Goal: Task Accomplishment & Management: Manage account settings

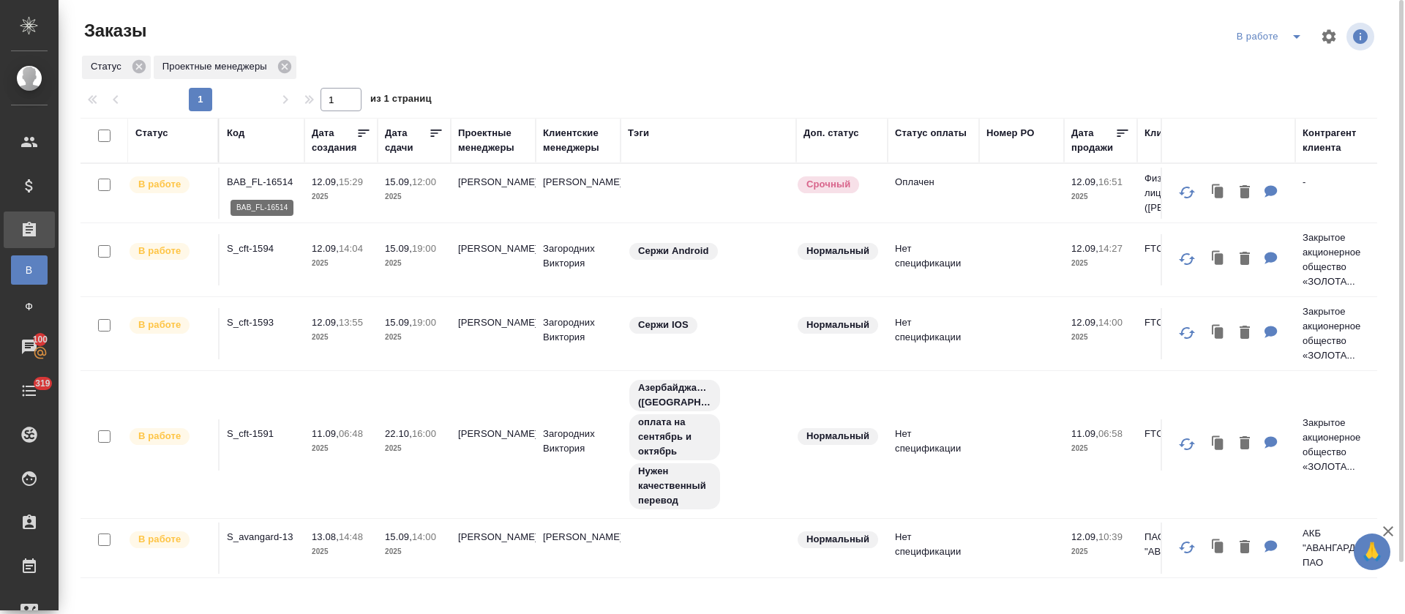
click at [236, 182] on p "BAB_FL-16514" at bounding box center [262, 182] width 70 height 15
click at [710, 29] on icon "split button" at bounding box center [1297, 37] width 18 height 18
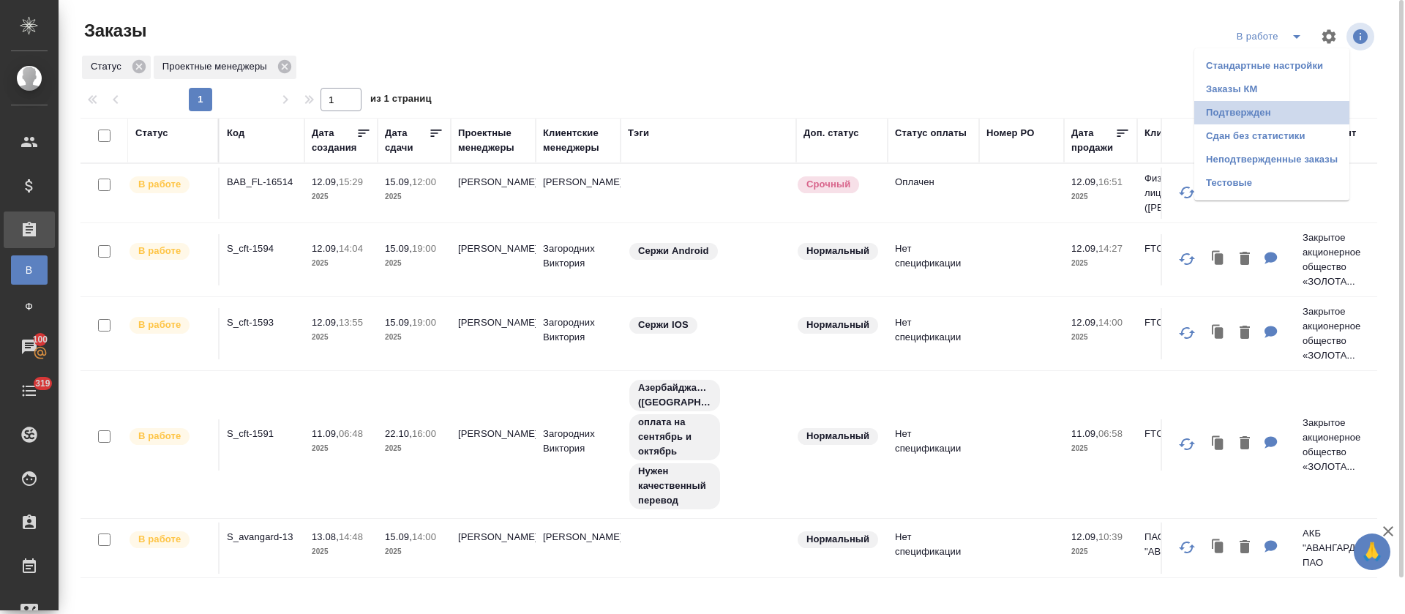
click at [710, 105] on li "Подтвержден" at bounding box center [1271, 112] width 155 height 23
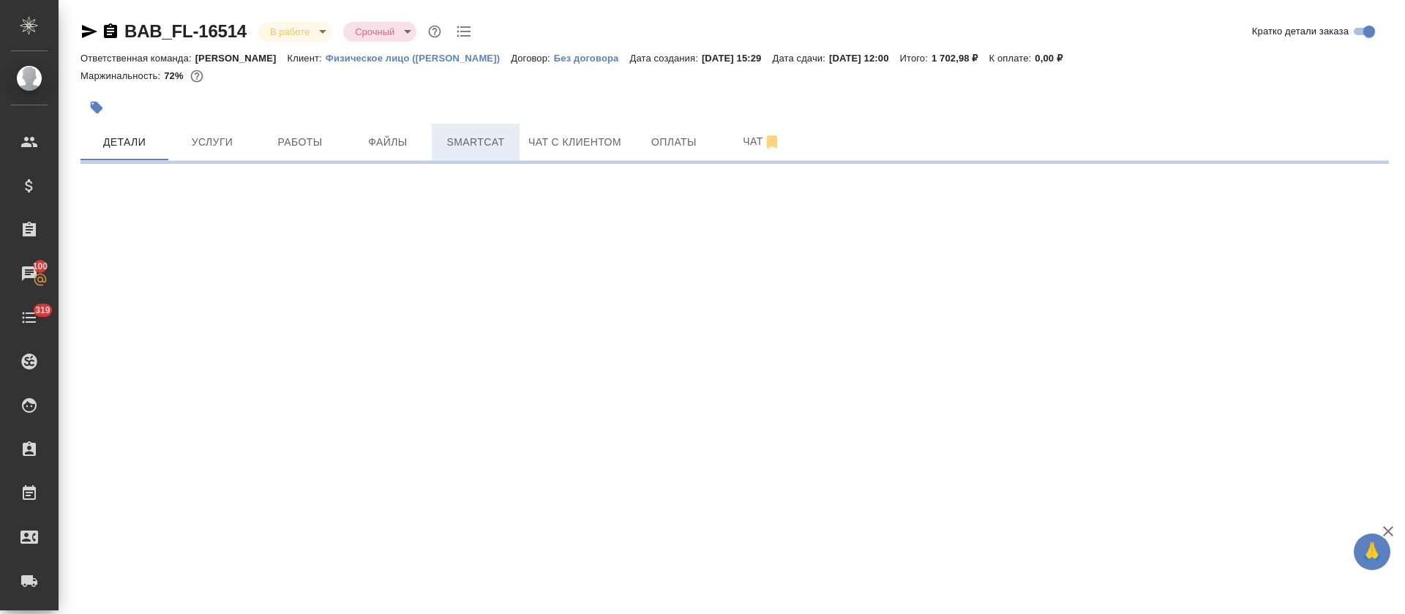
select select "RU"
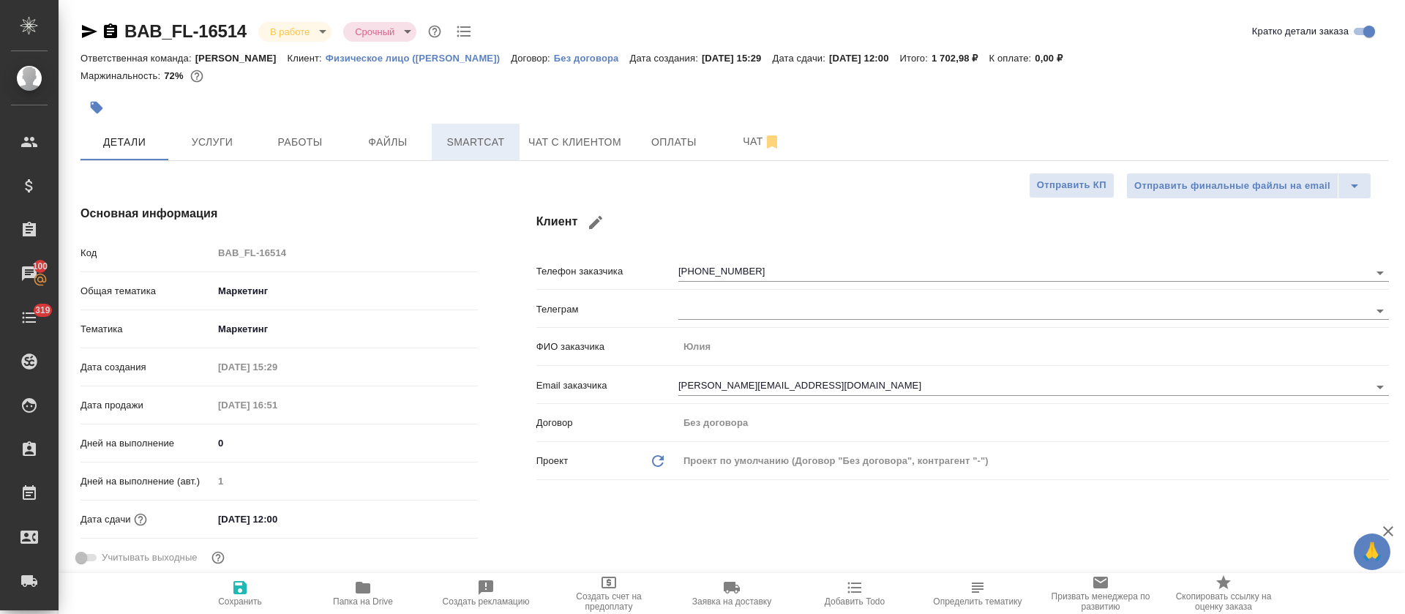
type textarea "x"
click at [473, 134] on span "Smartcat" at bounding box center [475, 142] width 70 height 18
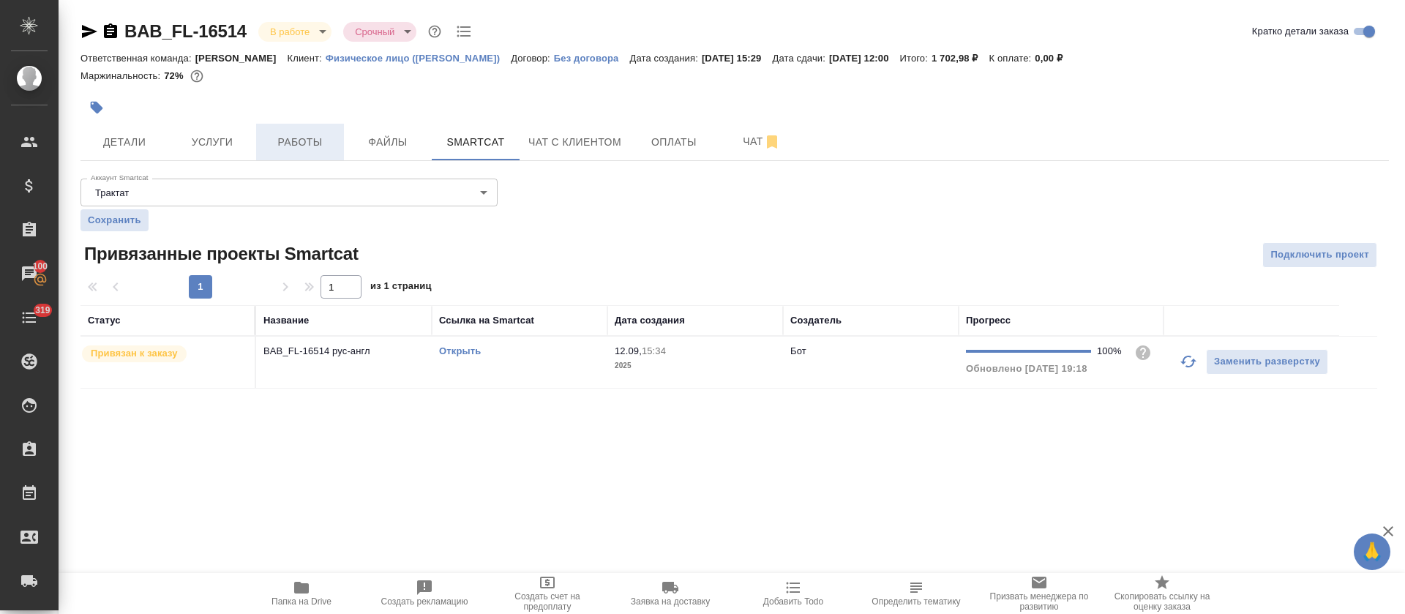
click at [308, 128] on button "Работы" at bounding box center [300, 142] width 88 height 37
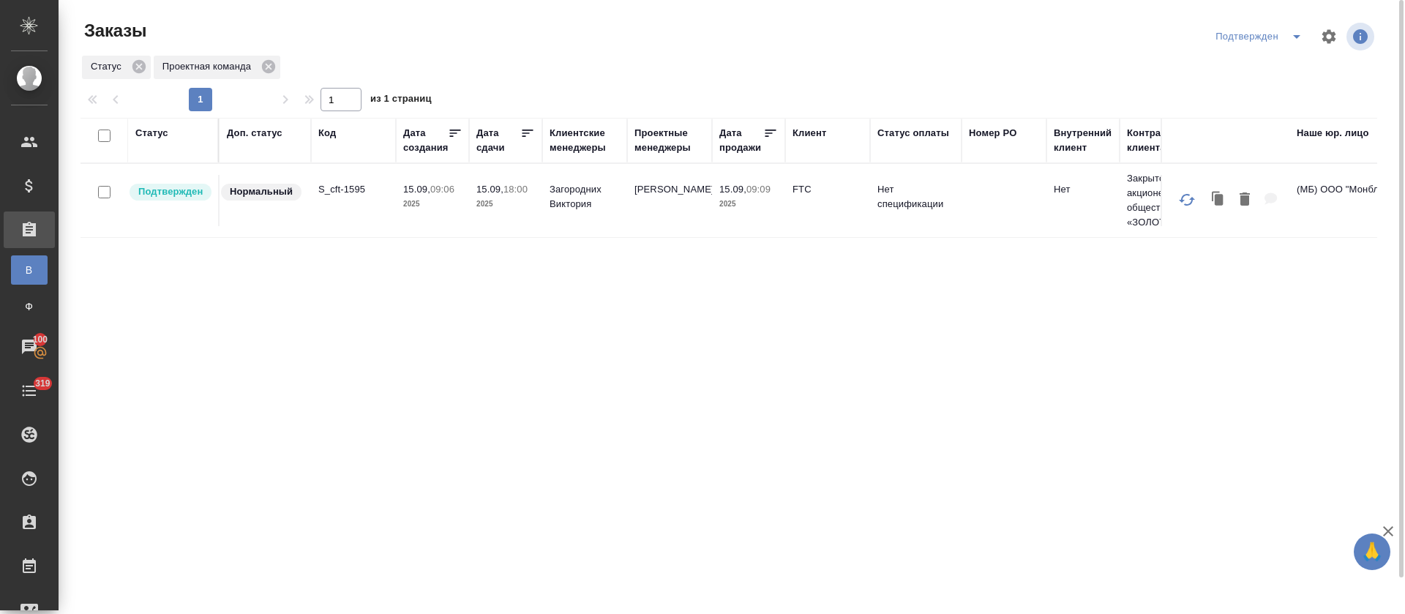
click at [337, 200] on td "S_cft-1595" at bounding box center [353, 200] width 85 height 51
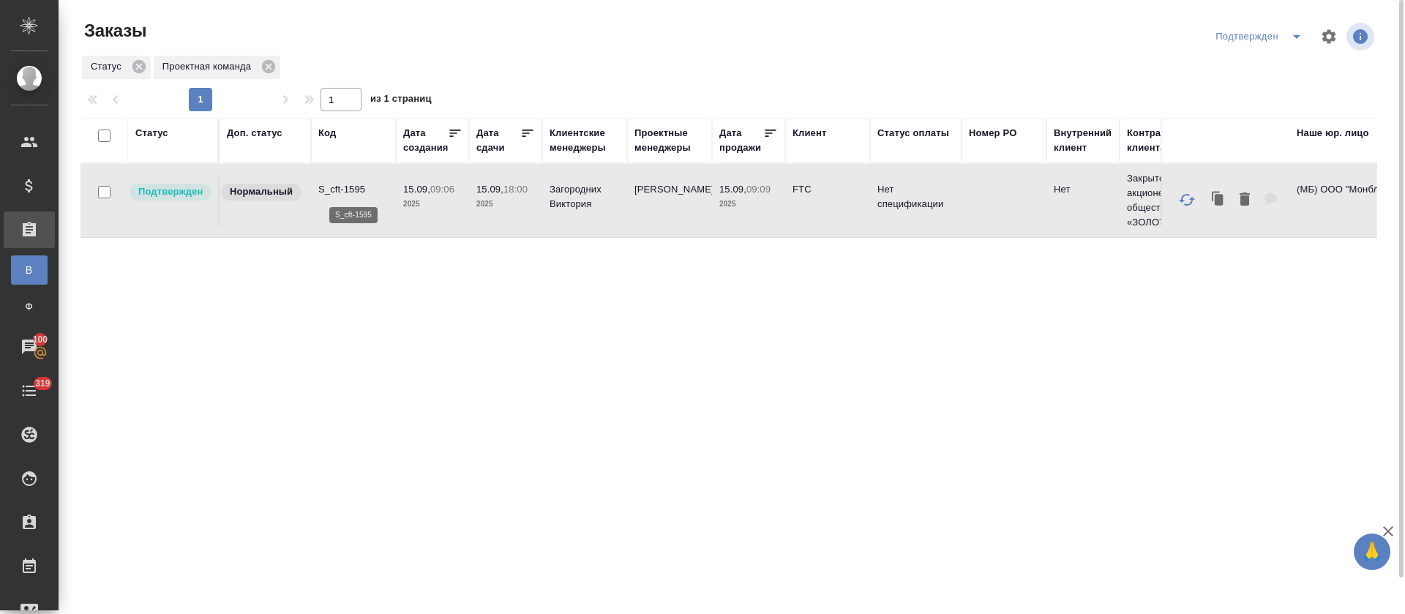
click at [365, 185] on p "S_cft-1595" at bounding box center [353, 189] width 70 height 15
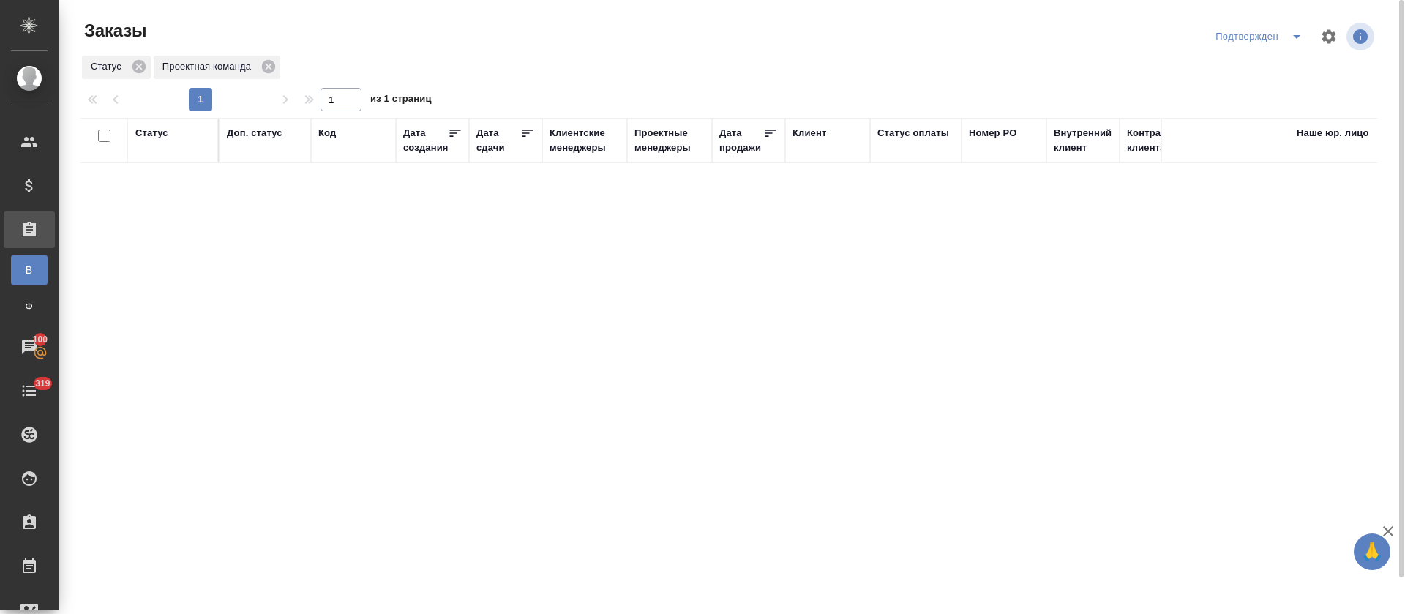
click at [1294, 37] on icon "split button" at bounding box center [1297, 37] width 18 height 18
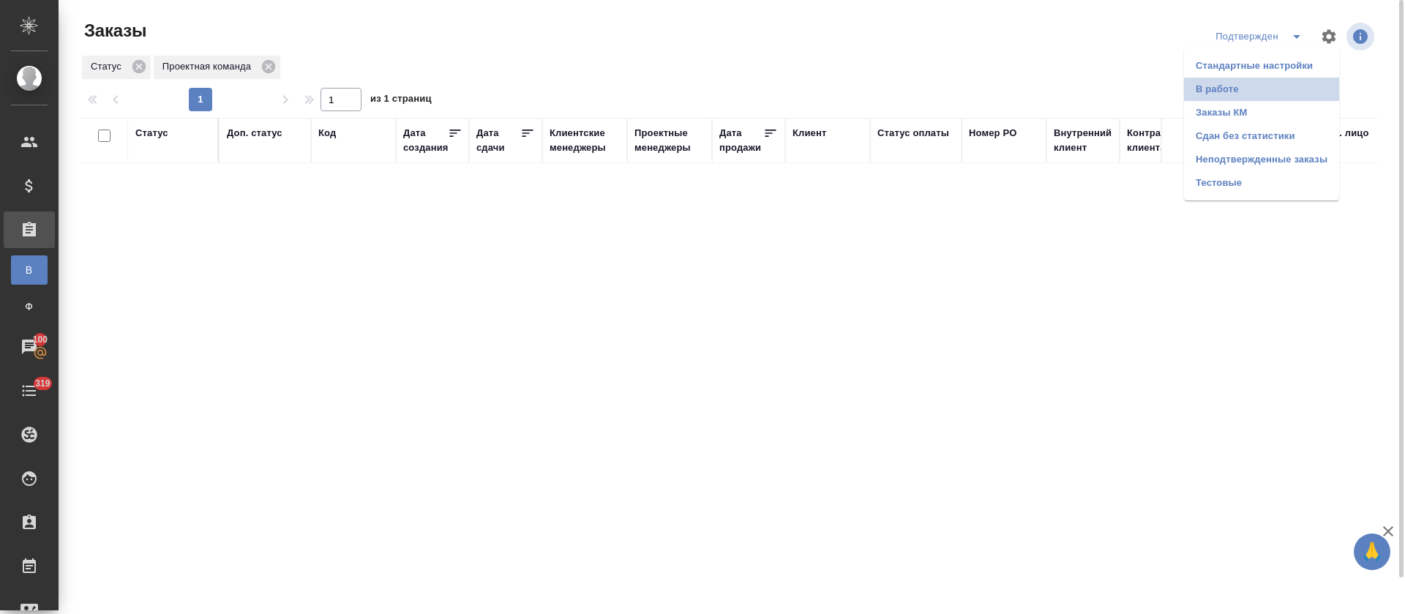
click at [1258, 95] on li "В работе" at bounding box center [1261, 89] width 155 height 23
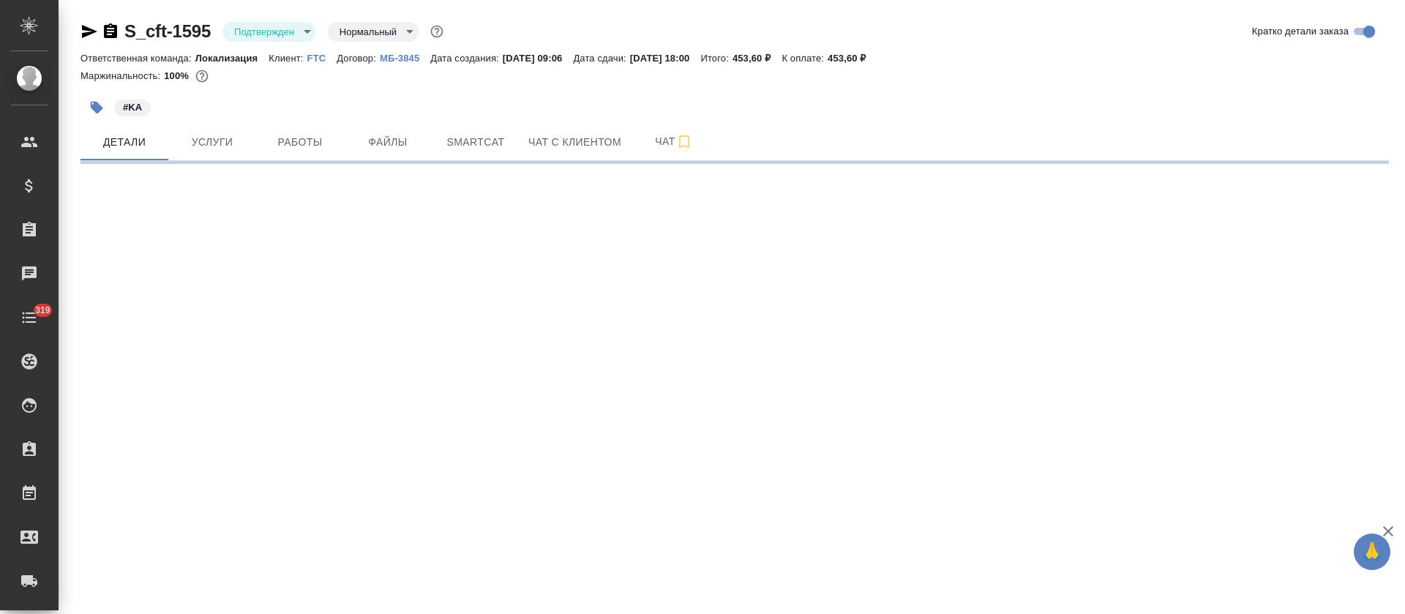
select select "RU"
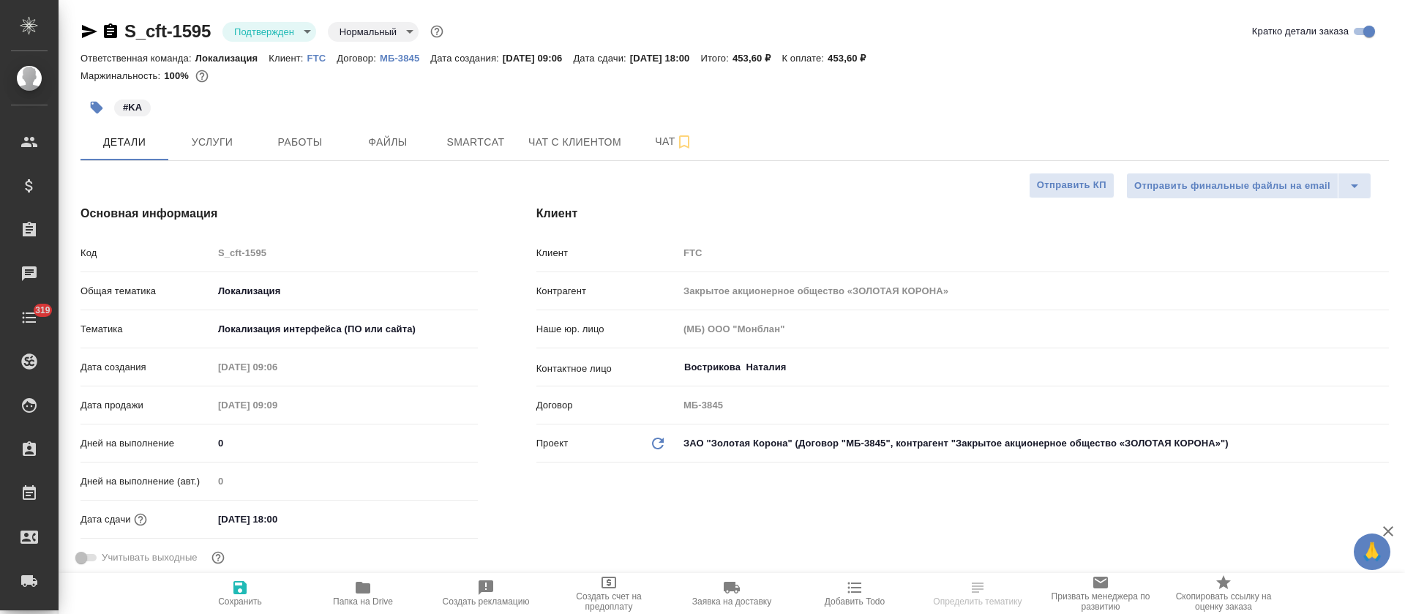
type textarea "x"
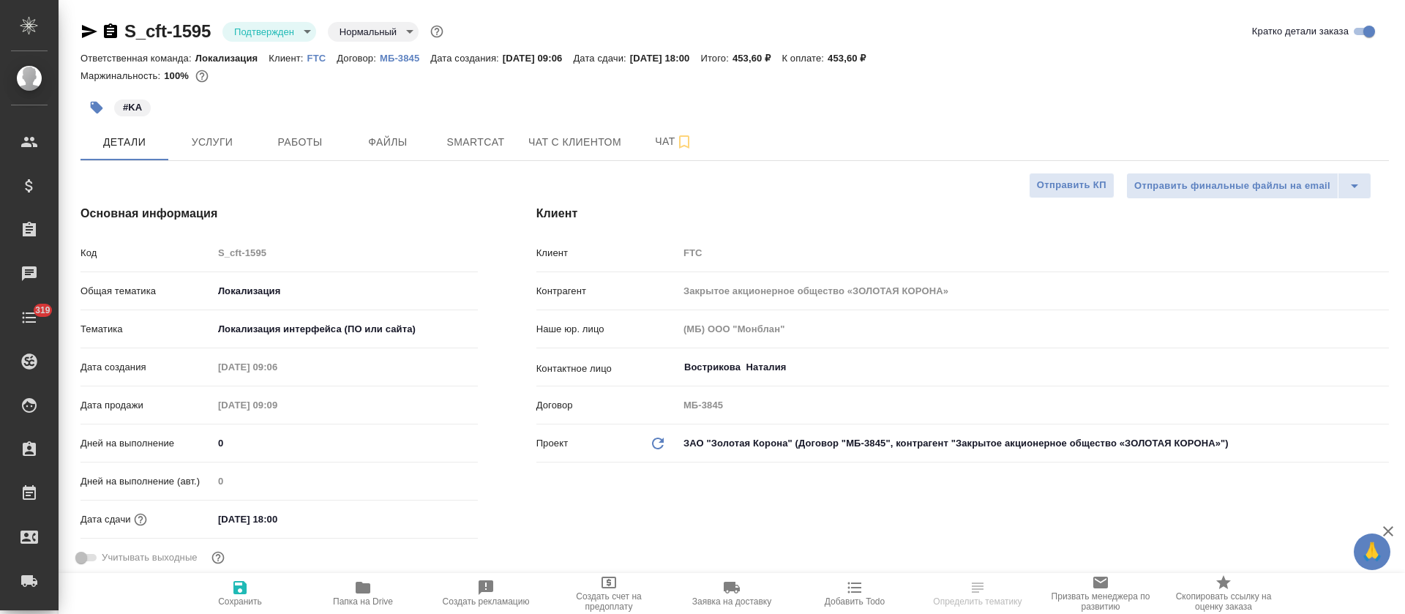
type textarea "x"
click at [304, 34] on body "🙏 .cls-1 fill:#fff; AWATERA Tretyakova Olga Клиенты Спецификации Заказы Чаты 31…" at bounding box center [702, 307] width 1405 height 614
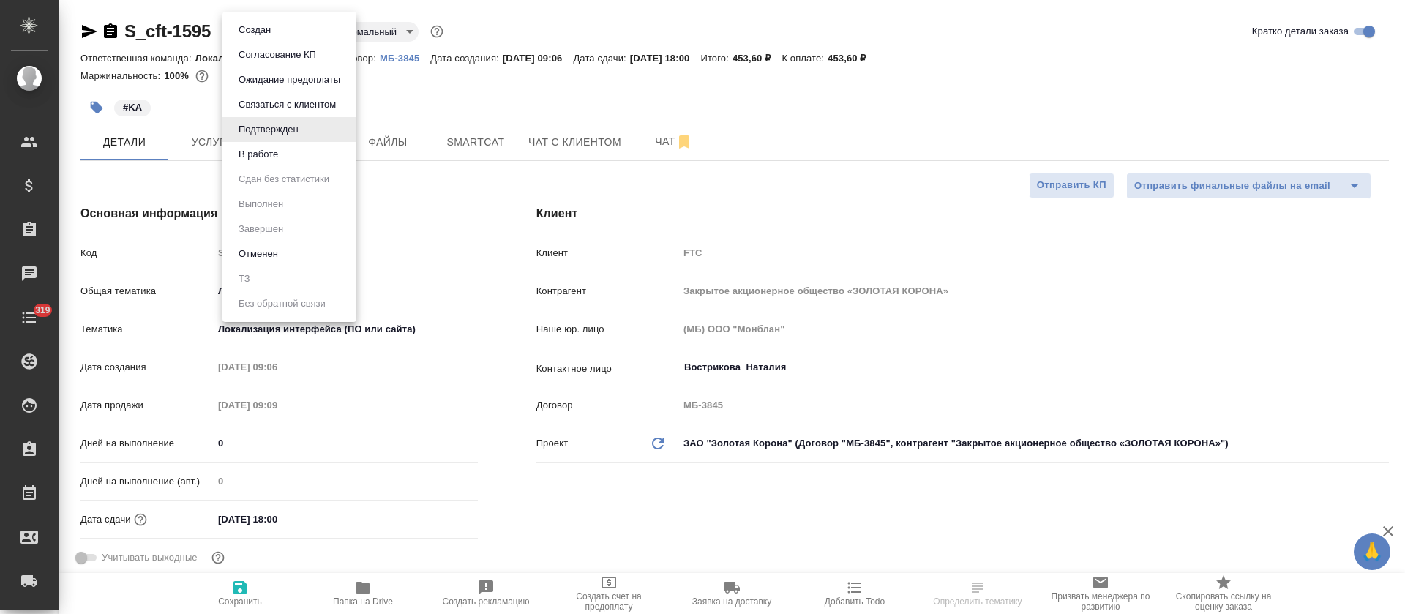
click at [311, 154] on li "В работе" at bounding box center [289, 154] width 134 height 25
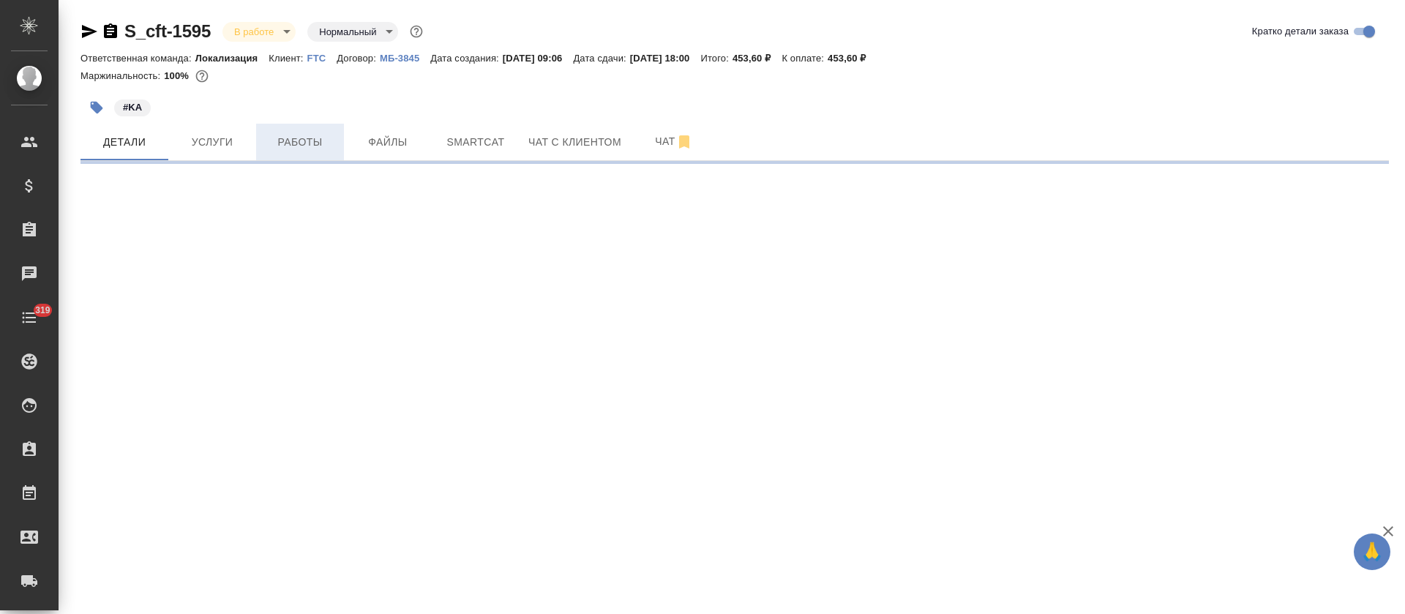
select select "RU"
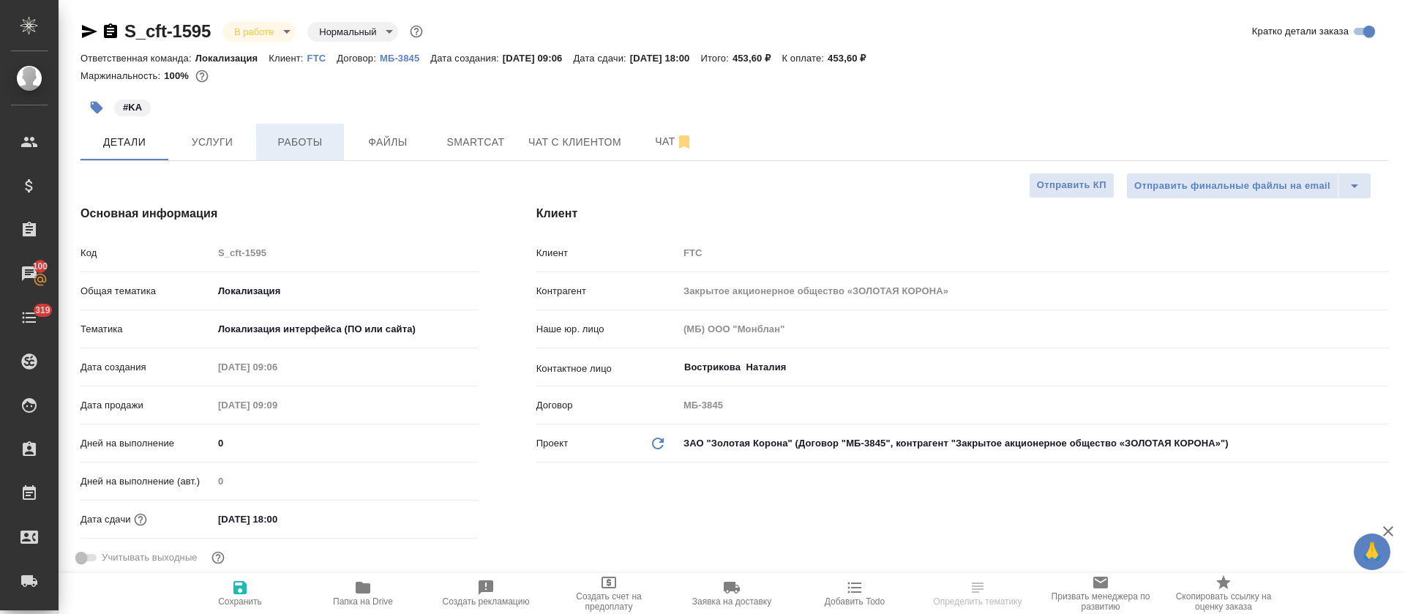
type textarea "x"
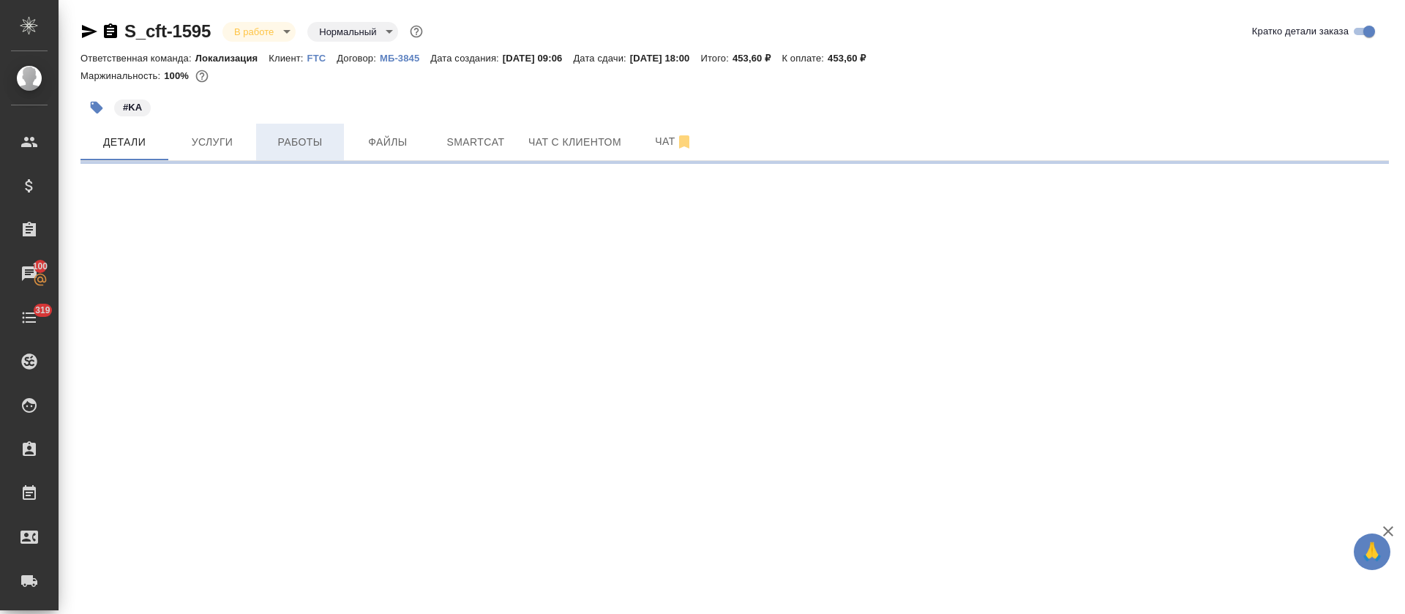
select select "RU"
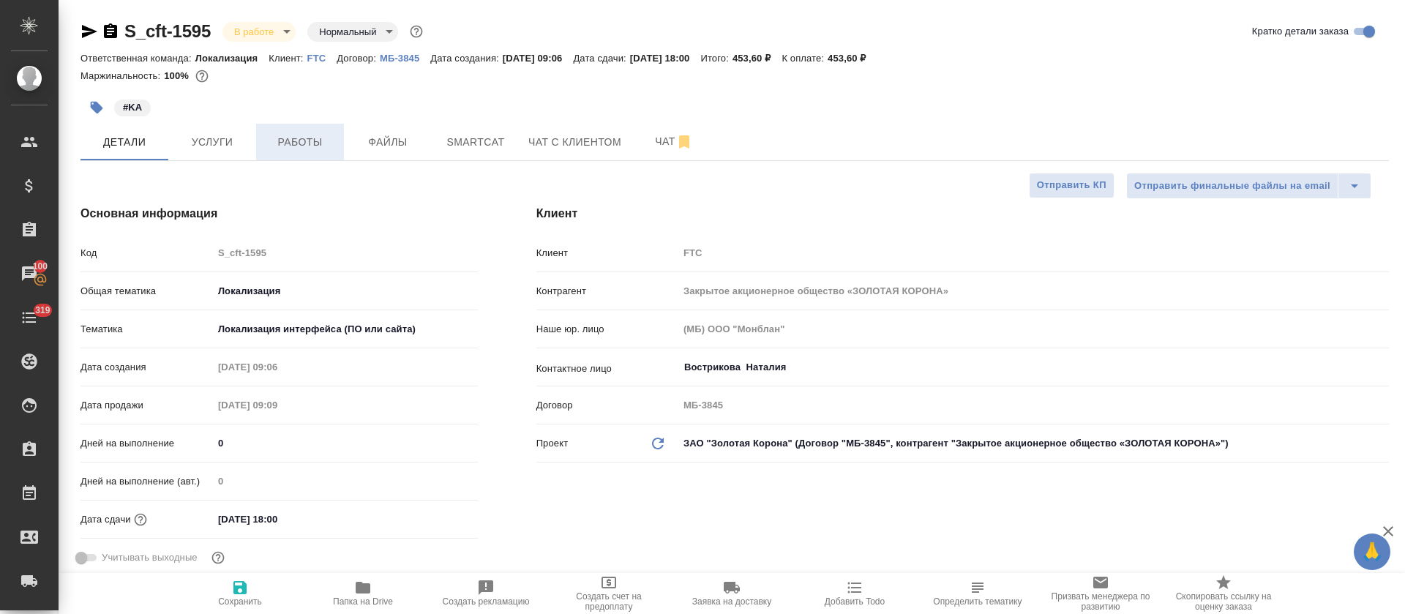
type textarea "x"
click at [197, 152] on button "Услуги" at bounding box center [212, 142] width 88 height 37
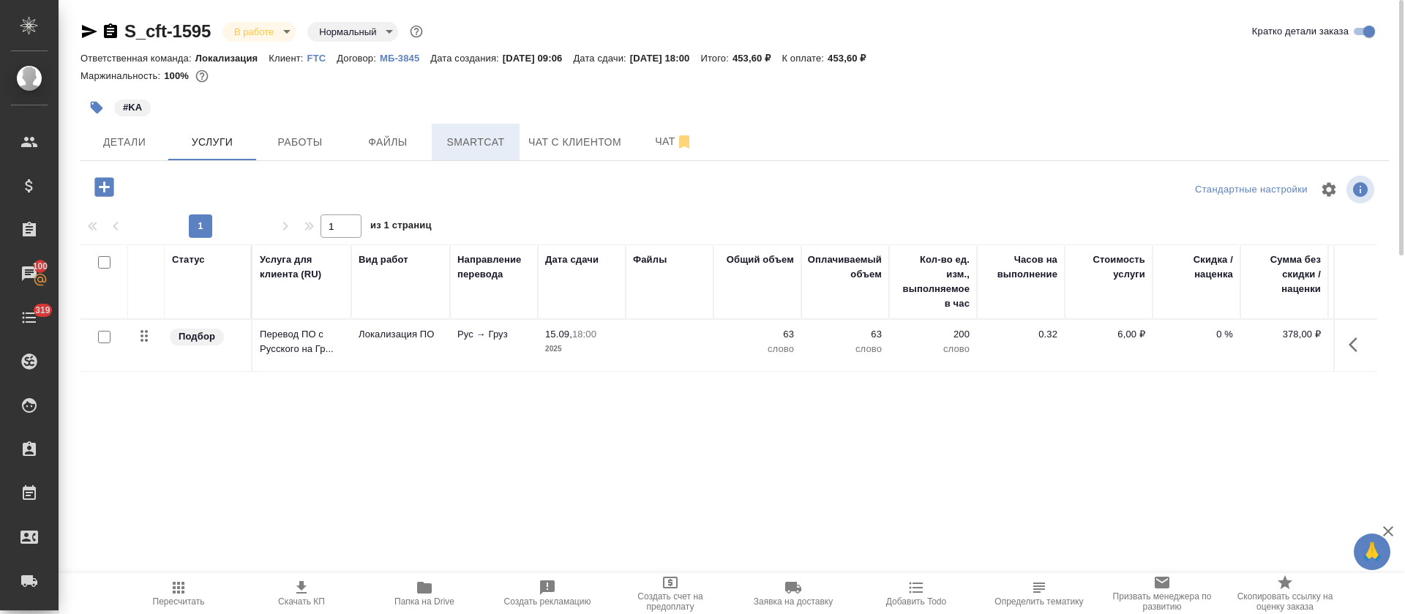
click at [481, 127] on button "Smartcat" at bounding box center [476, 142] width 88 height 37
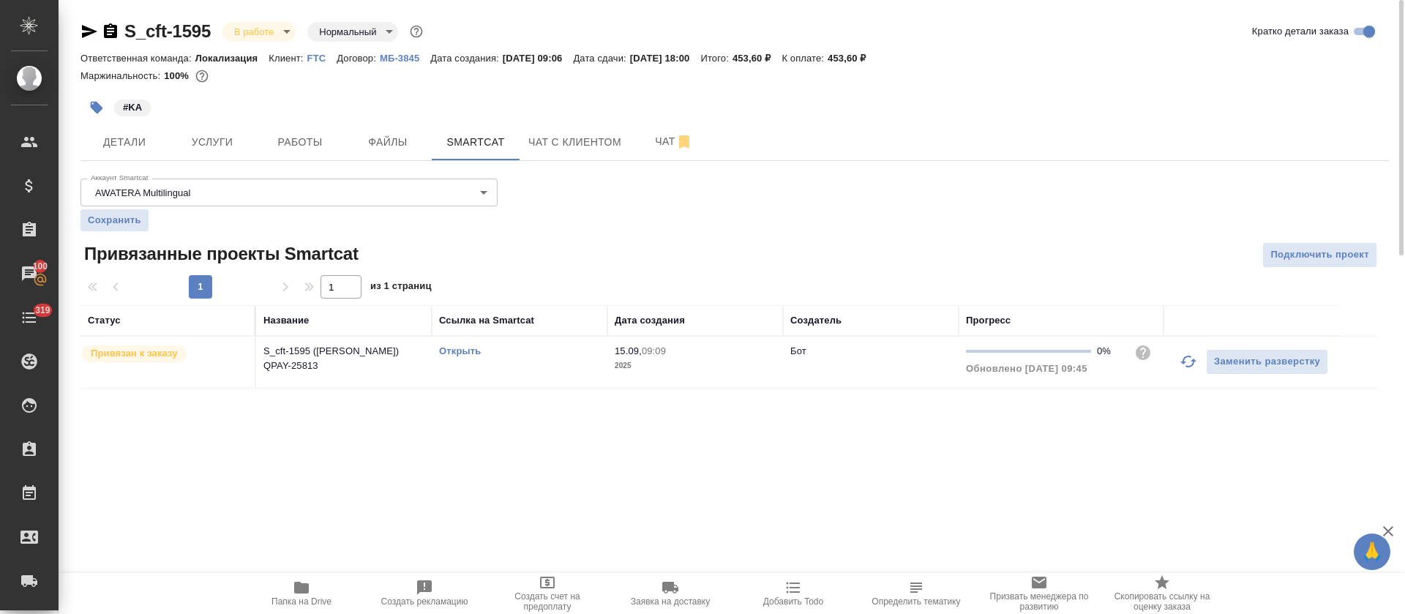
click at [474, 353] on link "Открыть" at bounding box center [460, 350] width 42 height 11
drag, startPoint x: 311, startPoint y: 108, endPoint x: 309, endPoint y: 130, distance: 22.1
click at [311, 109] on div "#KA" at bounding box center [516, 107] width 872 height 32
click at [309, 131] on button "Работы" at bounding box center [300, 142] width 88 height 37
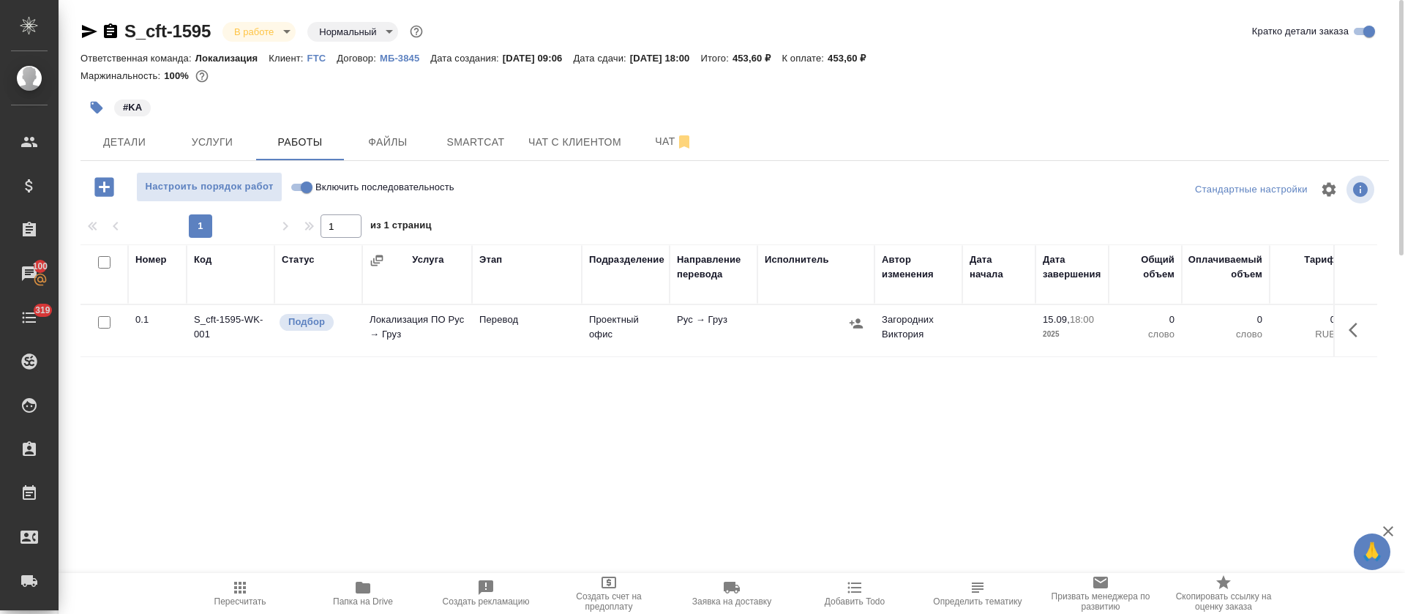
click at [309, 187] on input "Включить последовательность" at bounding box center [306, 188] width 53 height 18
checkbox input "true"
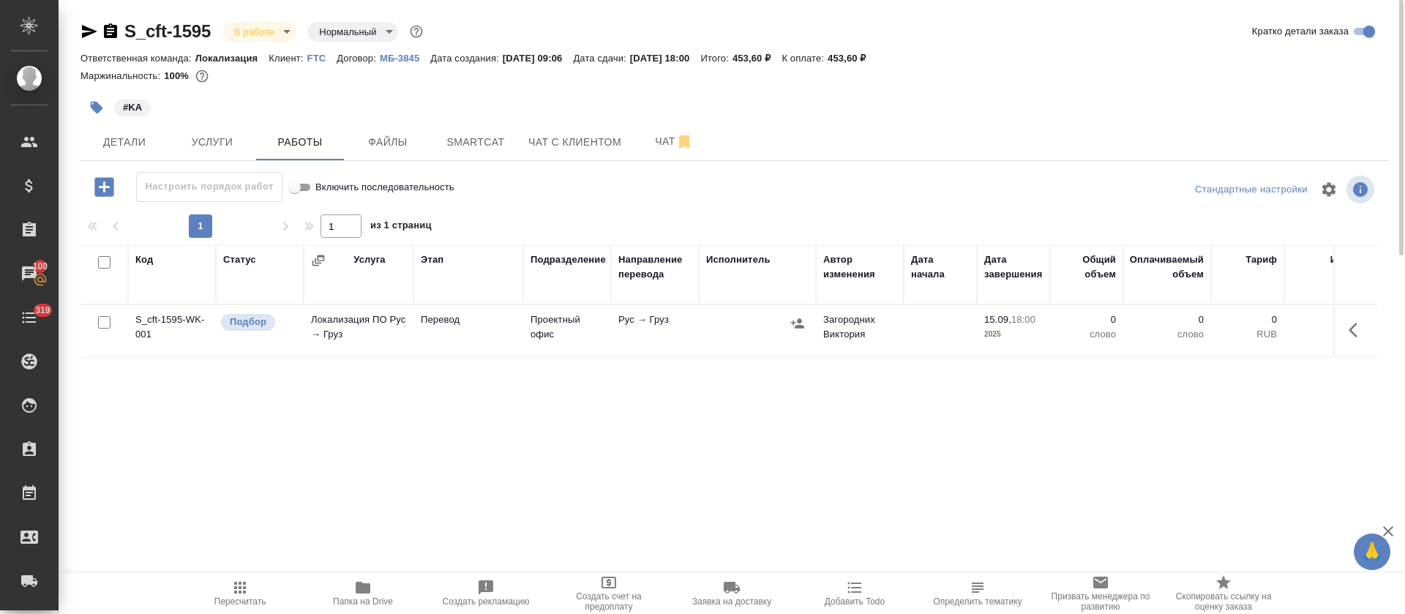
click at [1364, 326] on icon "button" at bounding box center [1357, 330] width 18 height 18
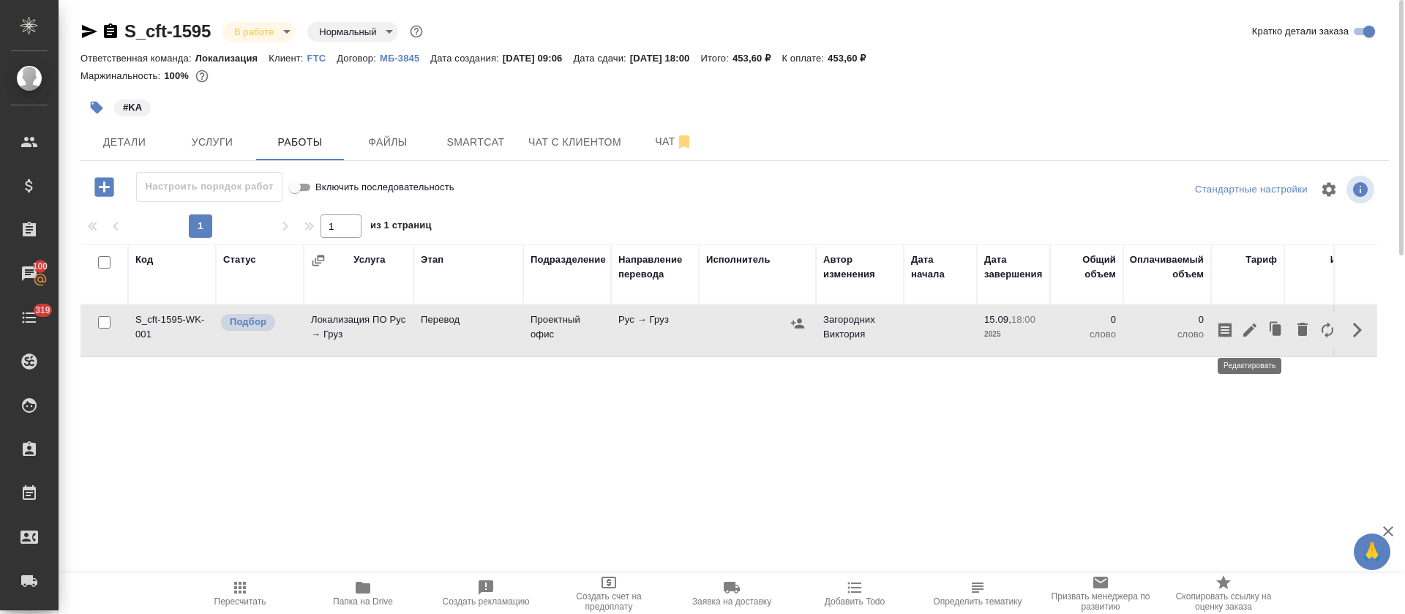
click at [1244, 321] on icon "button" at bounding box center [1250, 330] width 18 height 18
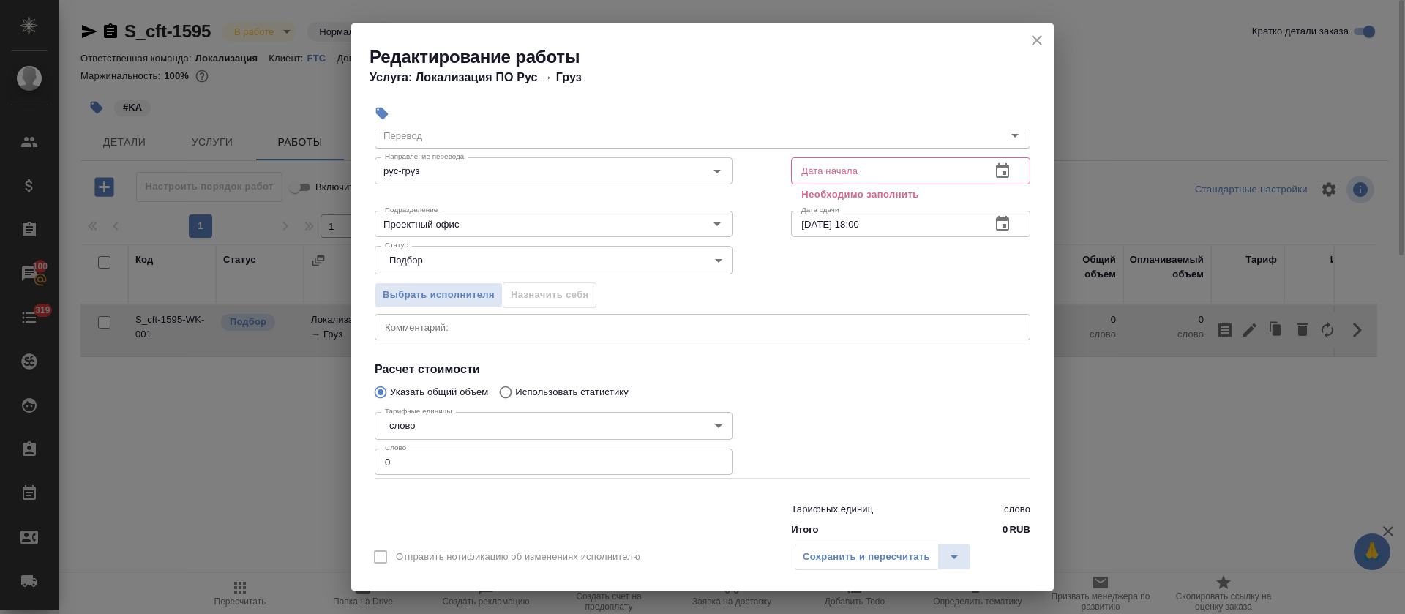
scroll to position [93, 0]
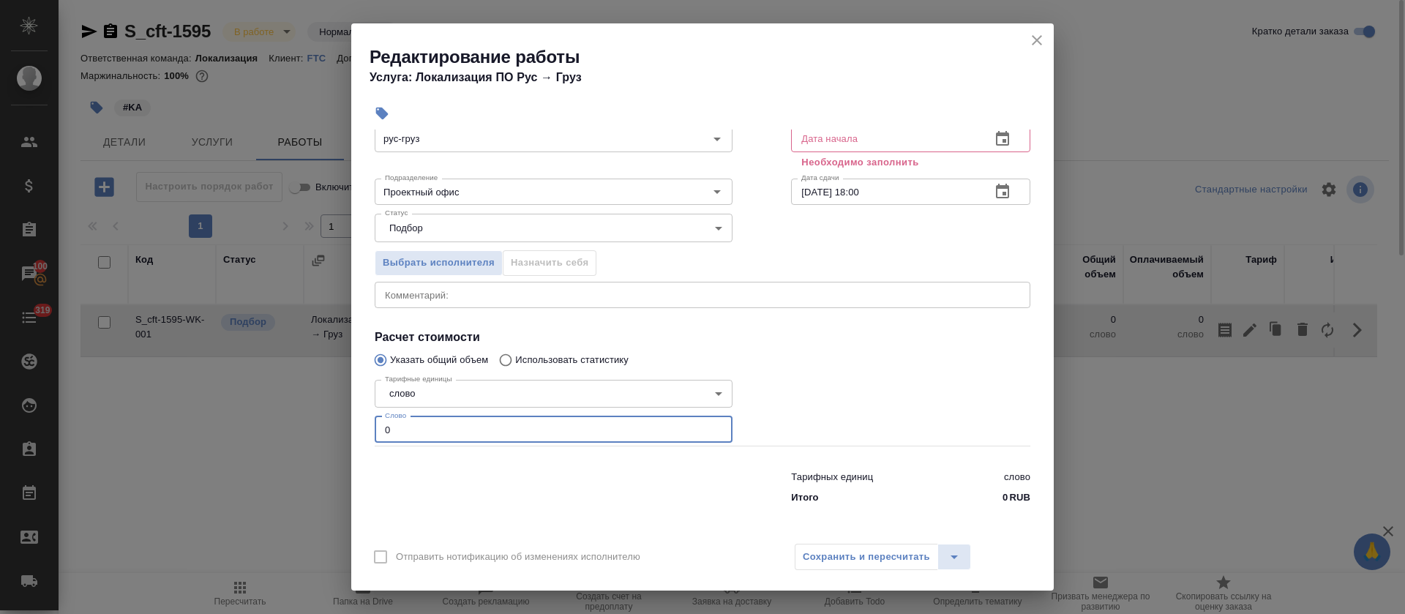
drag, startPoint x: 389, startPoint y: 430, endPoint x: 347, endPoint y: 427, distance: 41.8
click at [347, 427] on div "Редактирование работы Услуга: Локализация ПО Рус → Груз Параметры Файлы Вид раб…" at bounding box center [702, 307] width 1405 height 614
paste input "57"
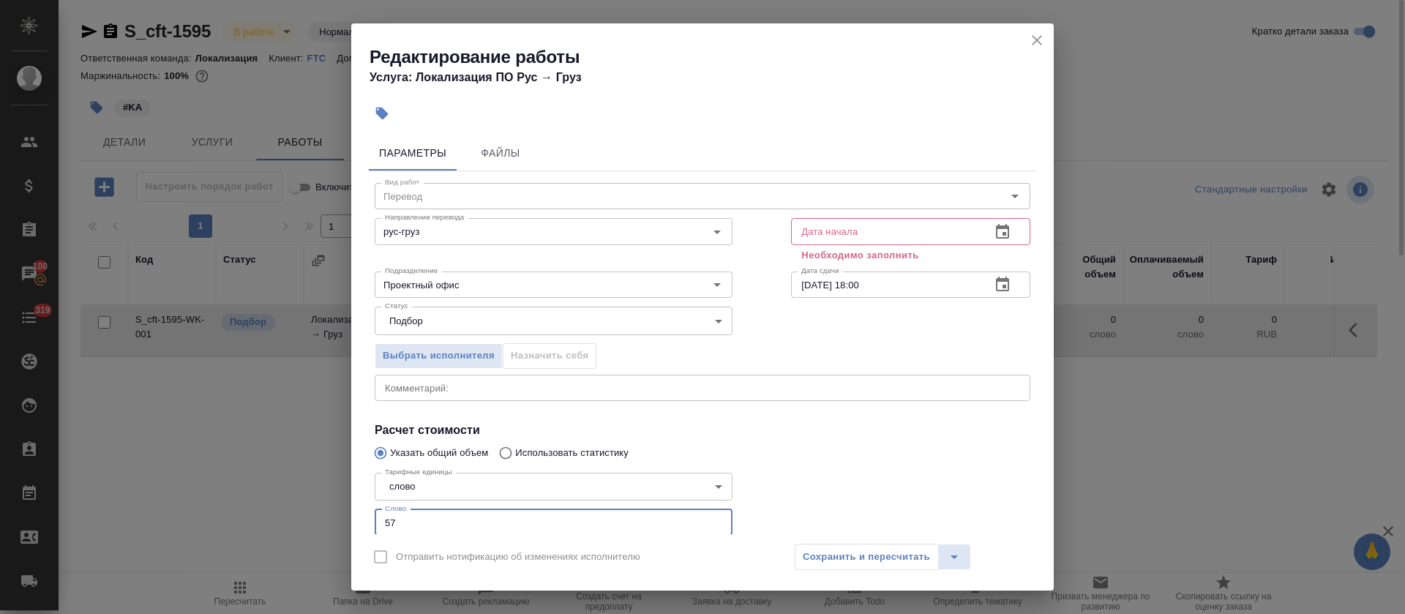
type input "57"
click at [994, 223] on icon "button" at bounding box center [1003, 232] width 18 height 18
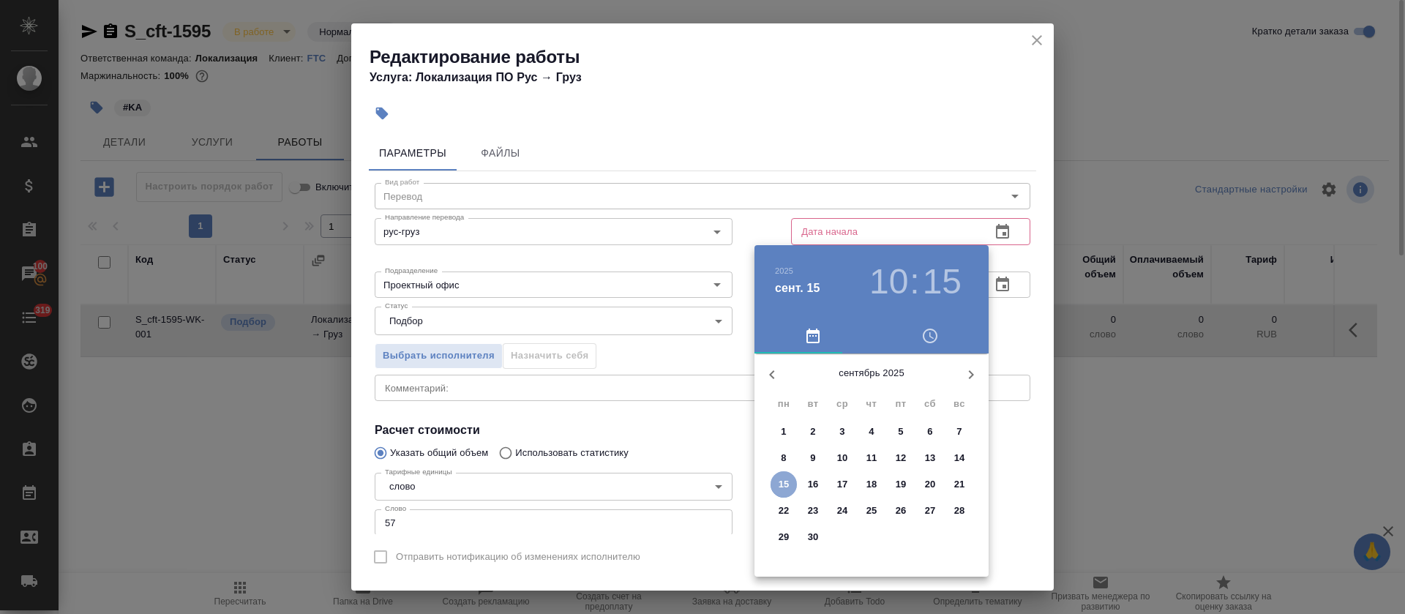
click at [784, 484] on p "15" at bounding box center [783, 484] width 11 height 15
type input "15.09.2025 10:15"
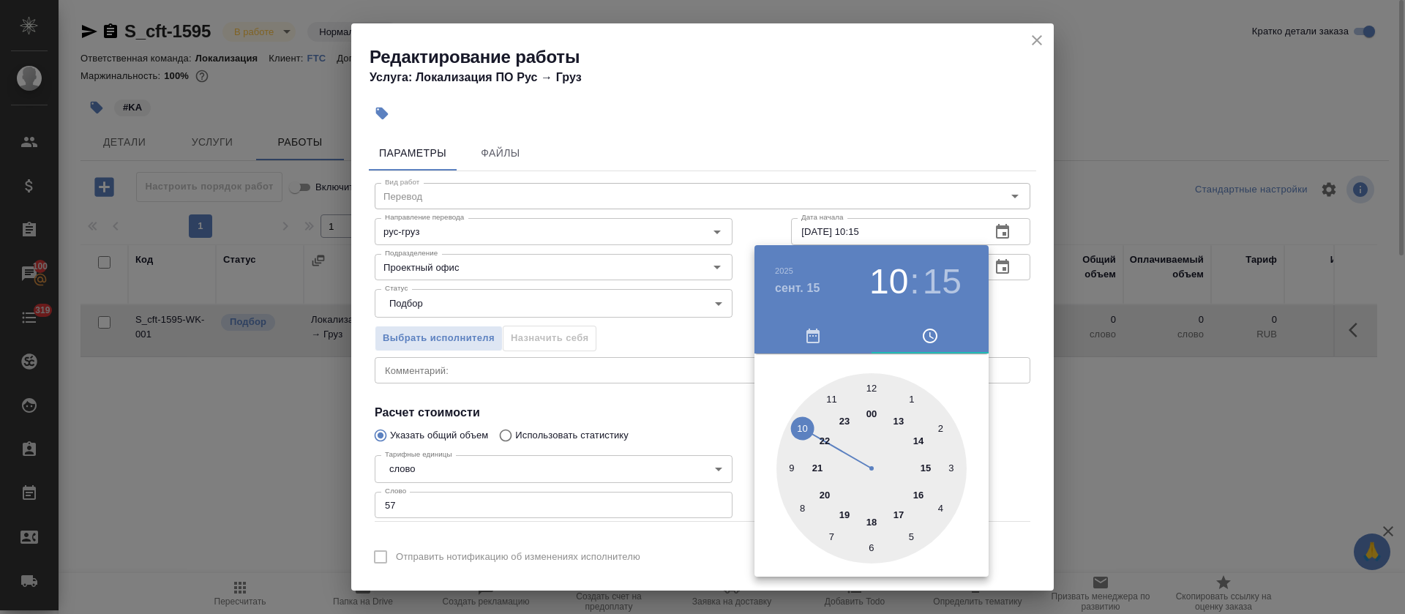
click at [670, 427] on div at bounding box center [702, 307] width 1405 height 614
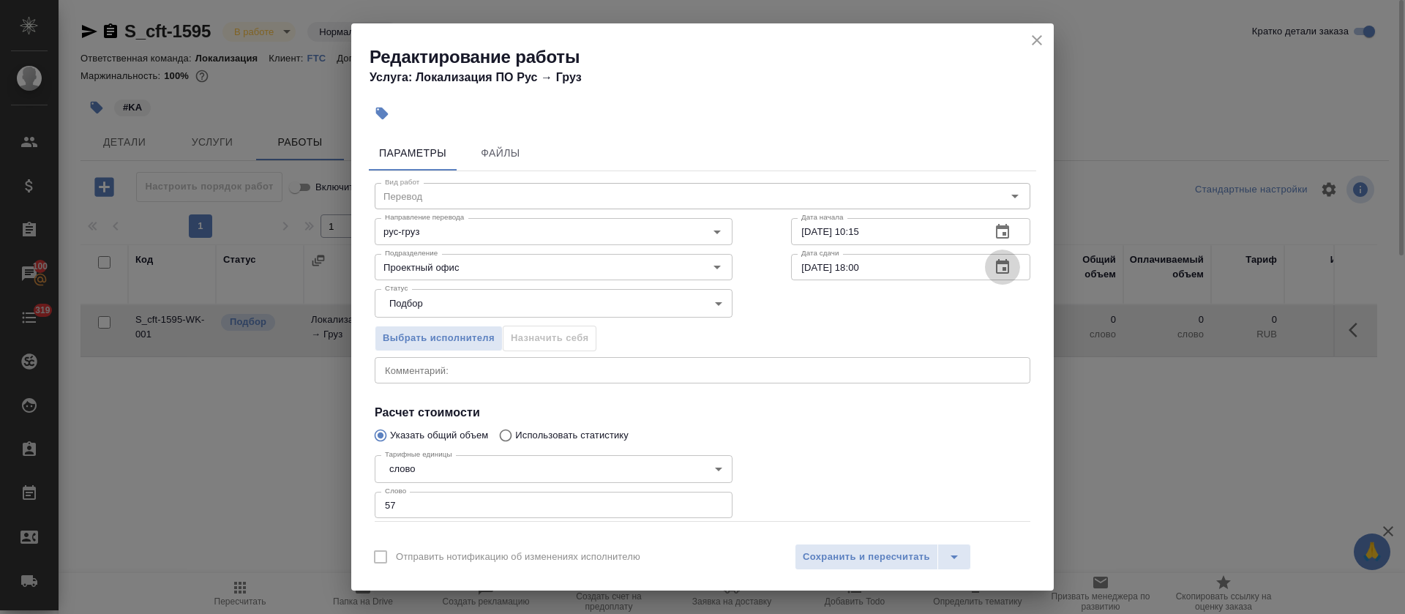
click at [993, 276] on button "button" at bounding box center [1002, 266] width 35 height 35
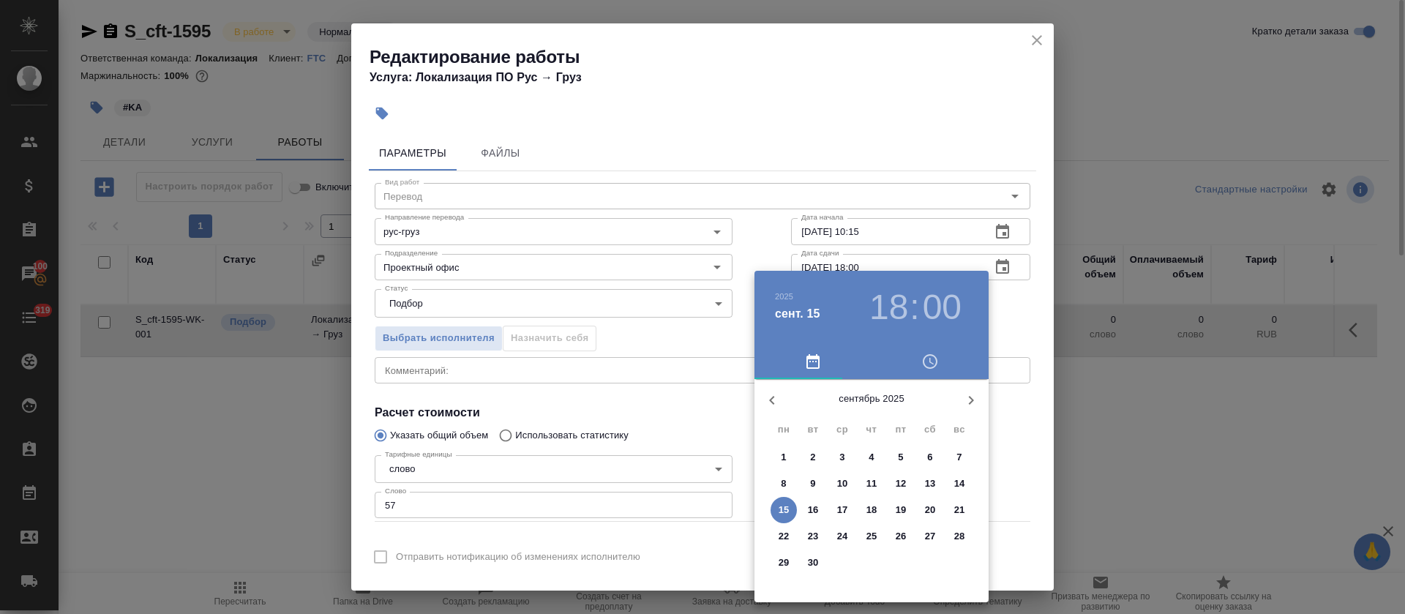
click at [897, 312] on h3 "18" at bounding box center [888, 307] width 39 height 41
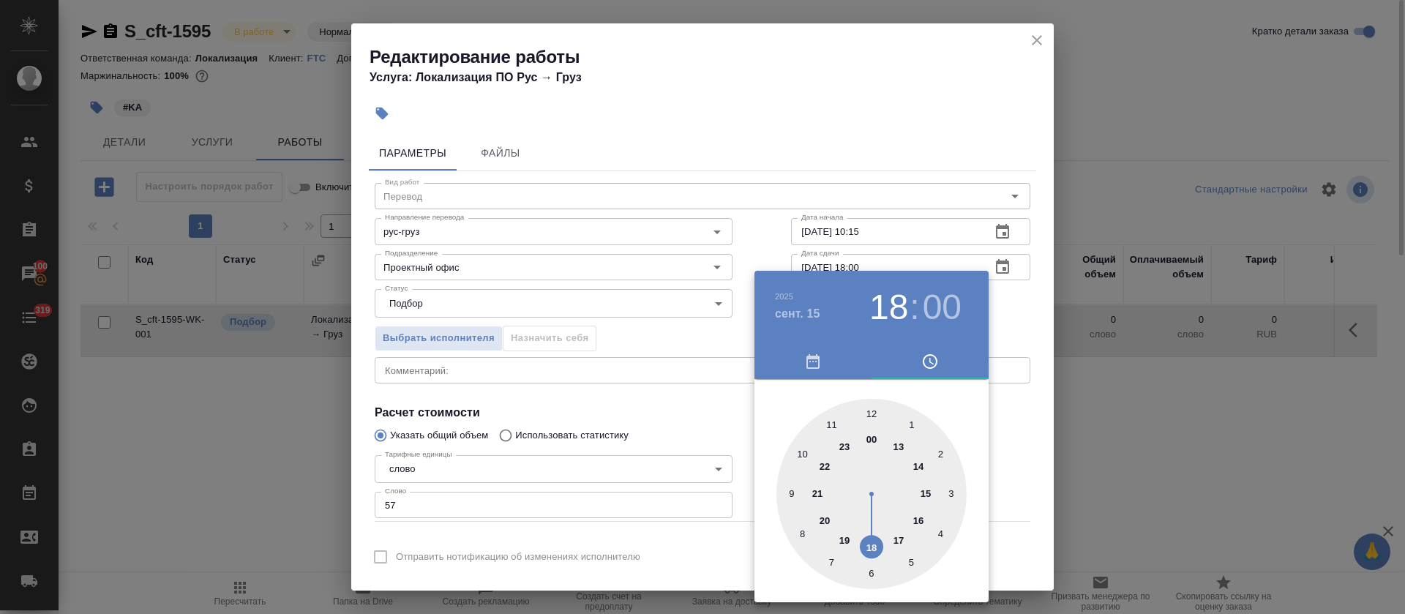
click at [920, 517] on div at bounding box center [871, 494] width 190 height 190
type input "15.09.2025 16:00"
click at [666, 422] on div at bounding box center [702, 307] width 1405 height 614
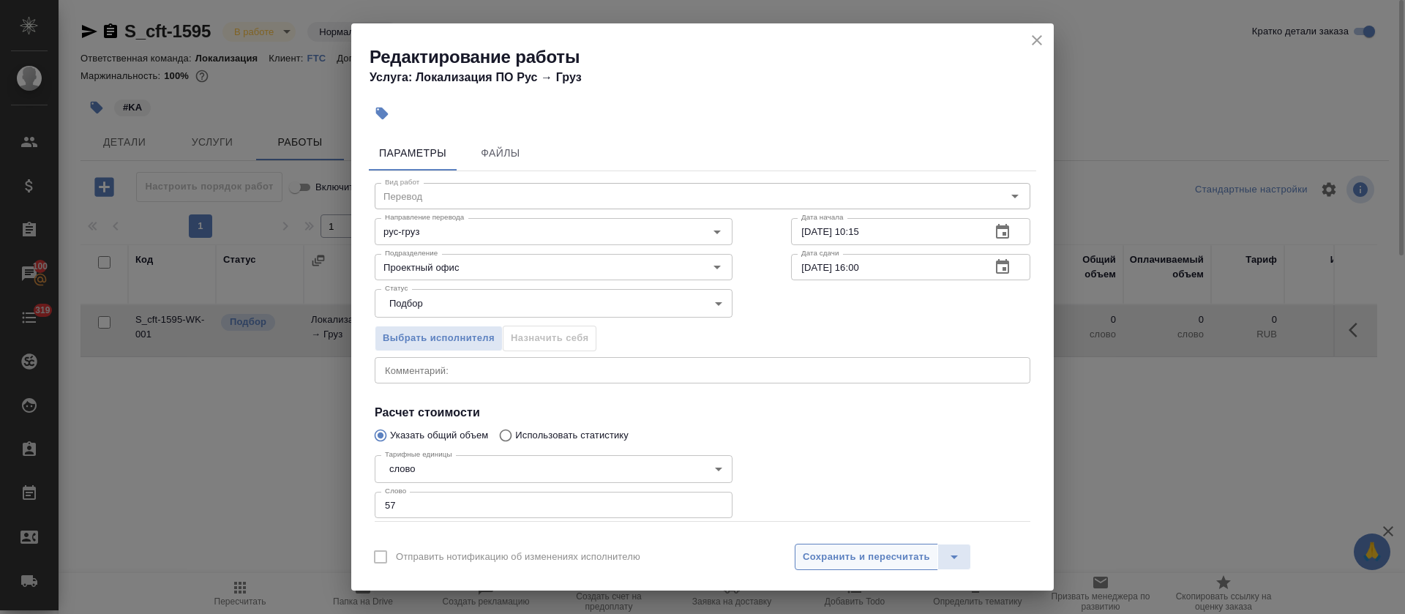
click at [849, 558] on span "Сохранить и пересчитать" at bounding box center [866, 557] width 127 height 17
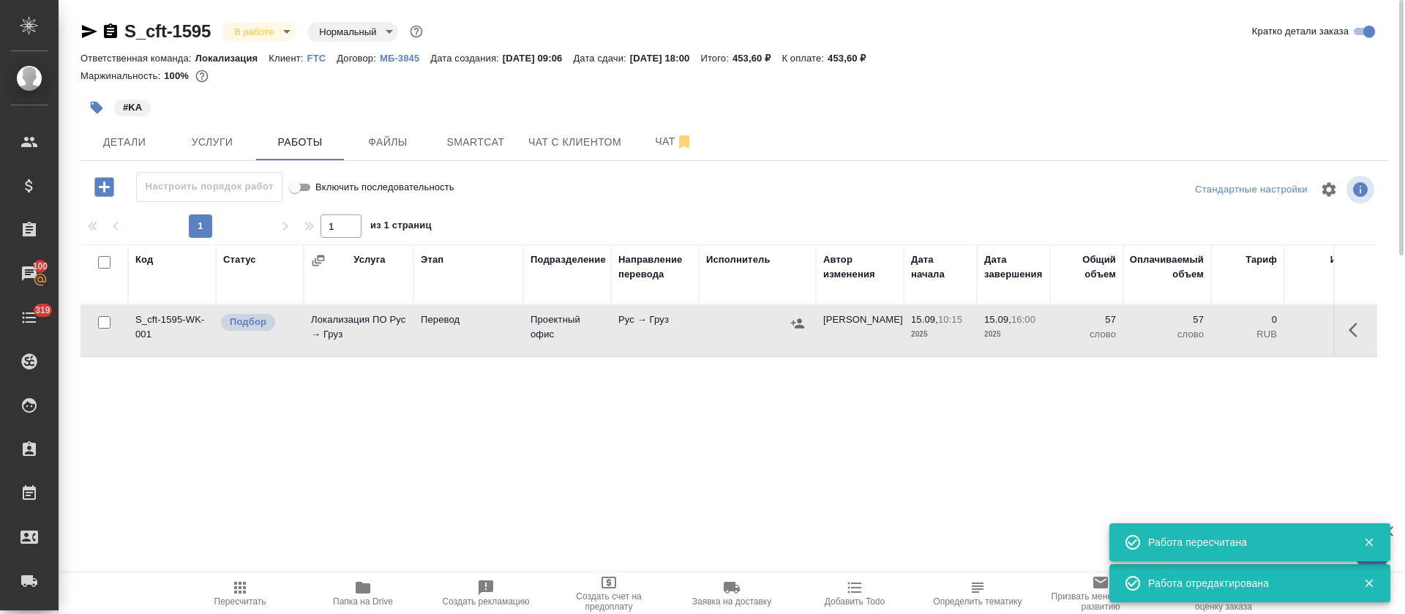
click at [803, 324] on icon "button" at bounding box center [797, 323] width 15 height 15
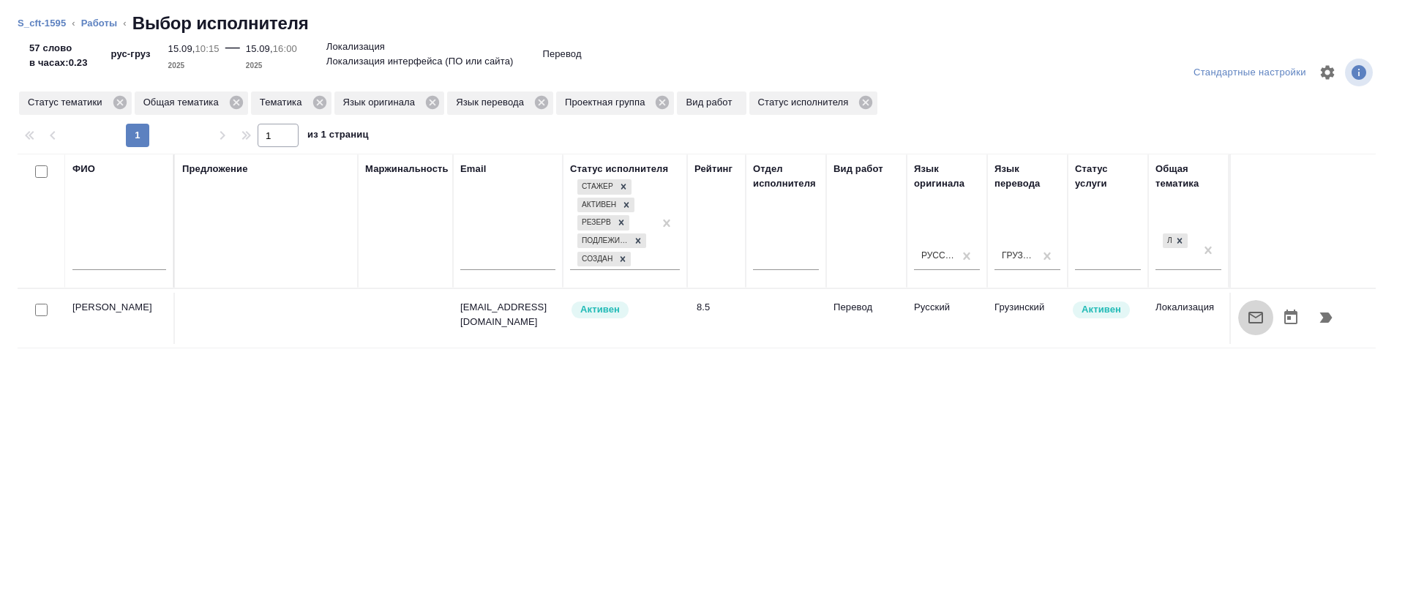
click at [1247, 323] on icon "button" at bounding box center [1256, 318] width 18 height 18
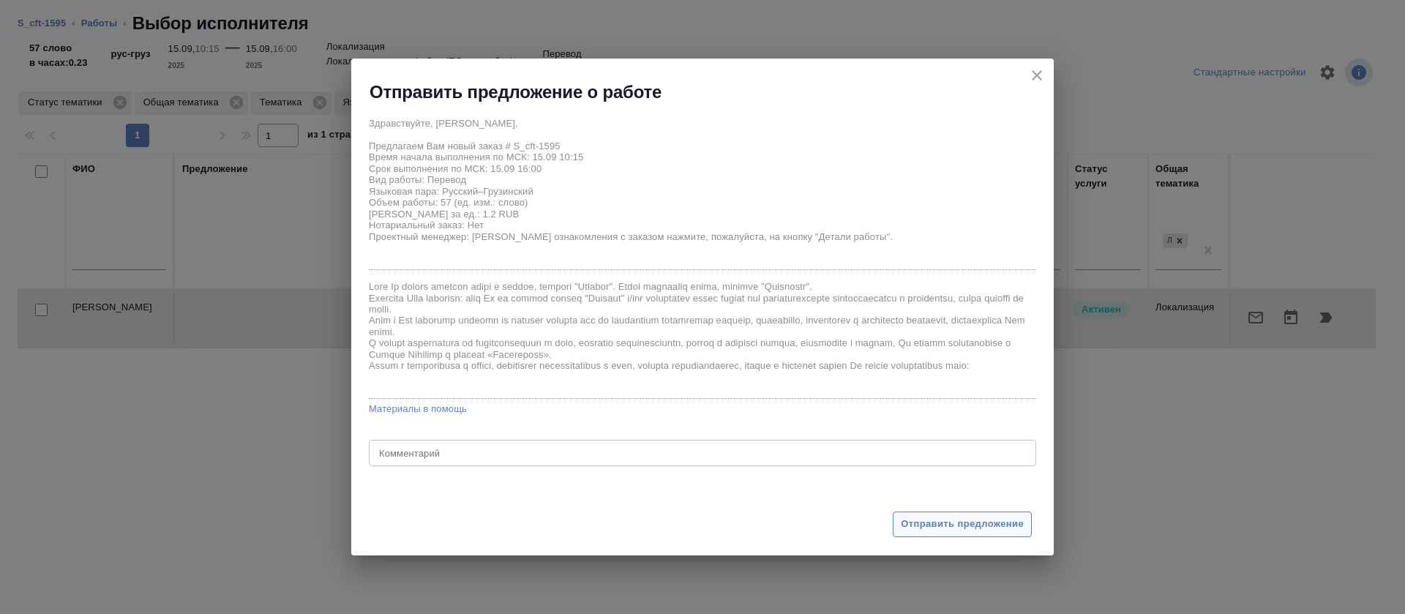
click at [942, 528] on span "Отправить предложение" at bounding box center [962, 524] width 123 height 17
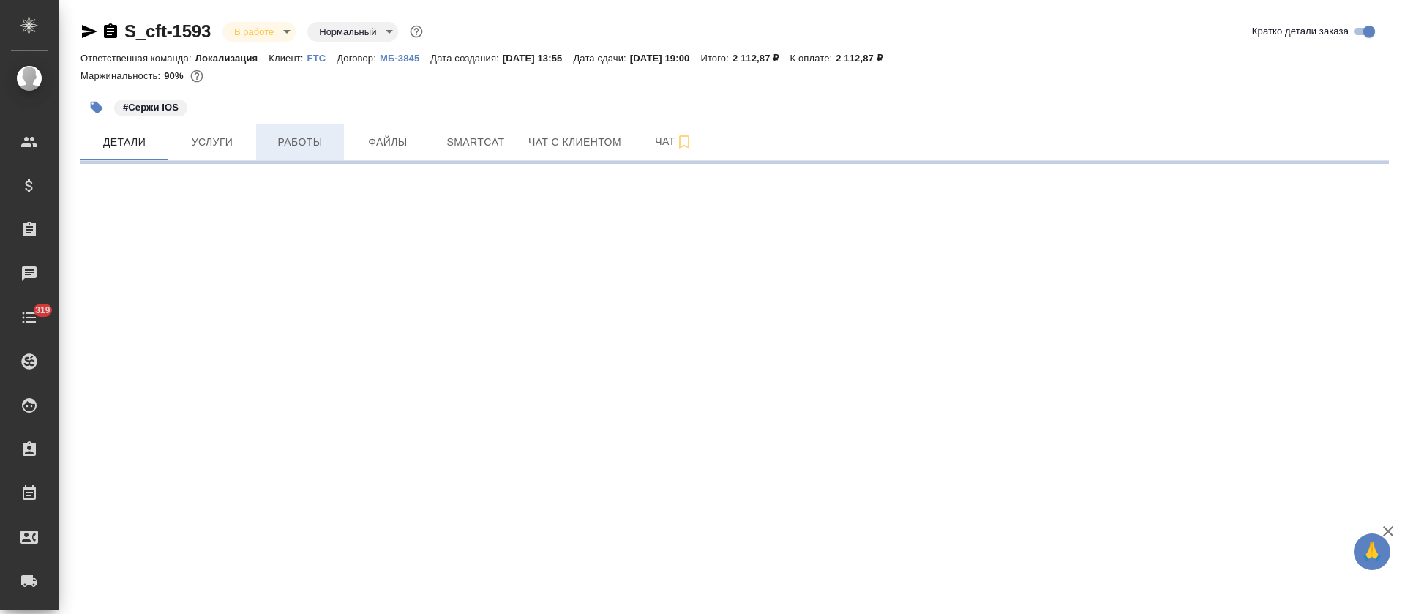
select select "RU"
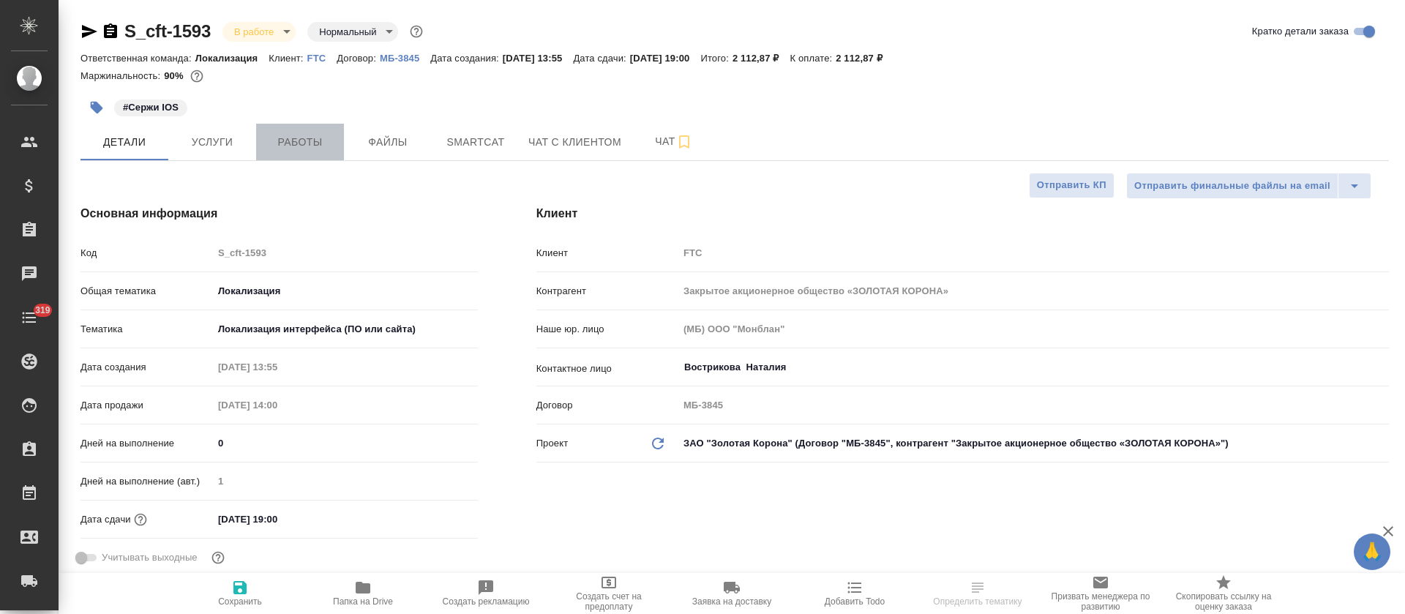
click at [315, 138] on span "Работы" at bounding box center [300, 142] width 70 height 18
type textarea "x"
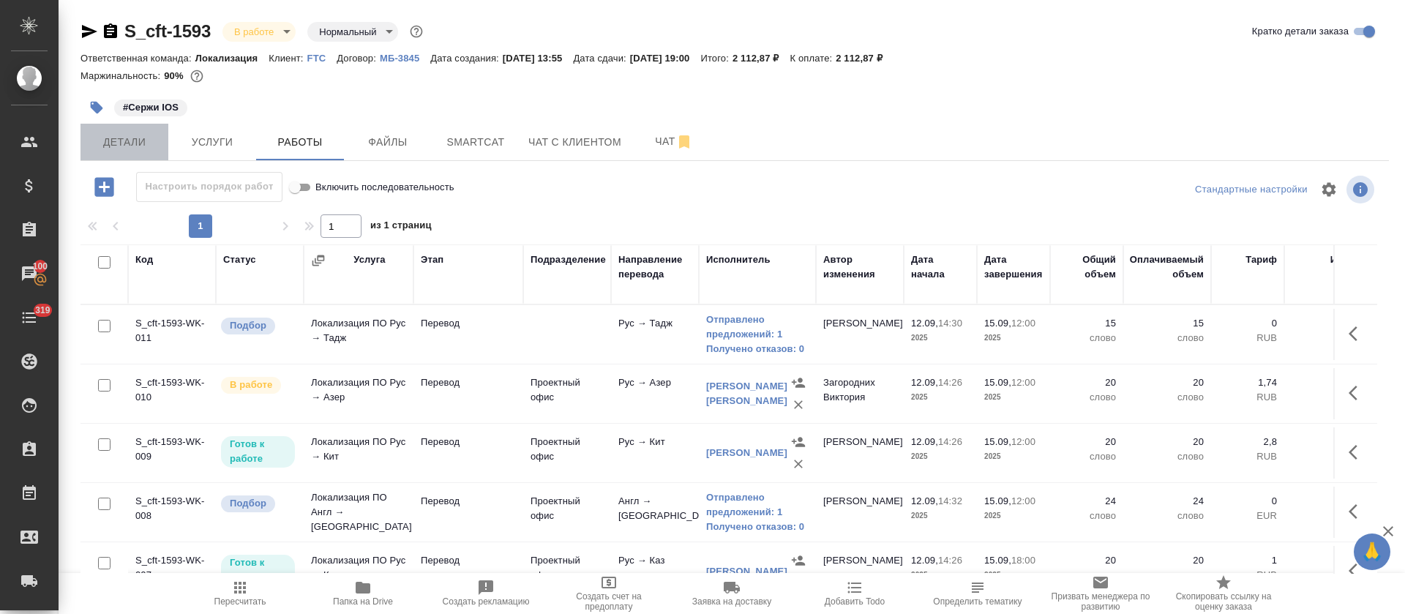
drag, startPoint x: 577, startPoint y: 443, endPoint x: 134, endPoint y: 155, distance: 527.9
click at [134, 155] on button "Детали" at bounding box center [124, 142] width 88 height 37
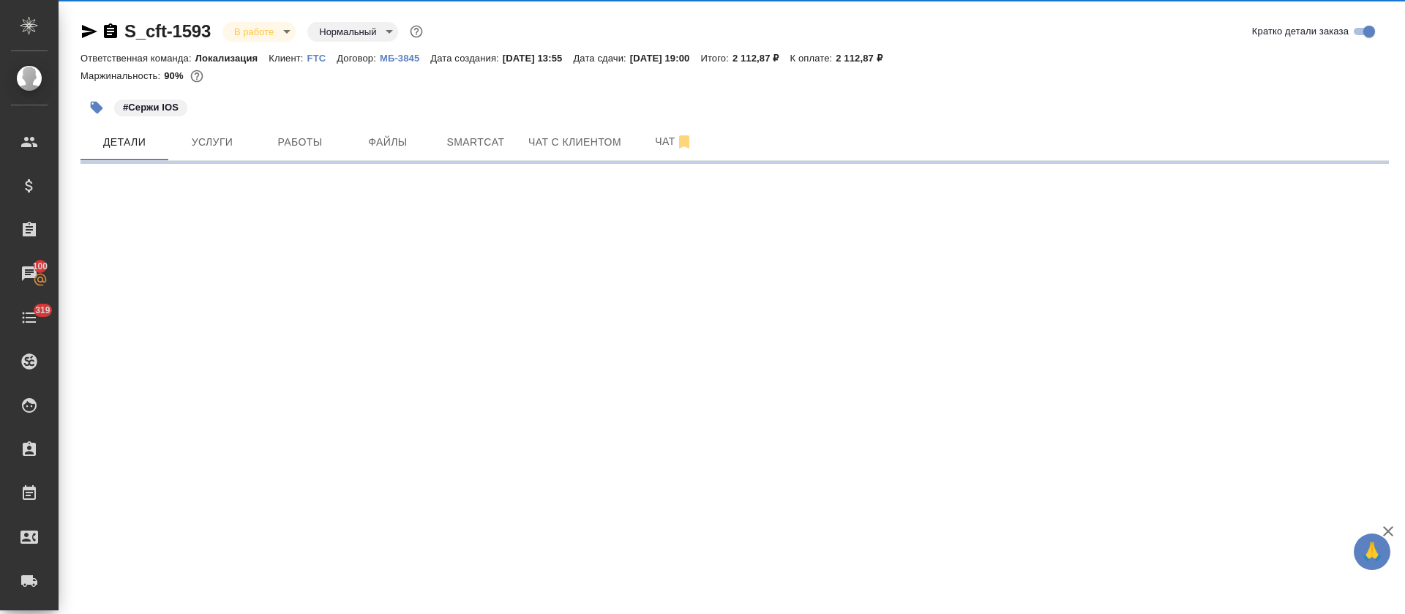
select select "RU"
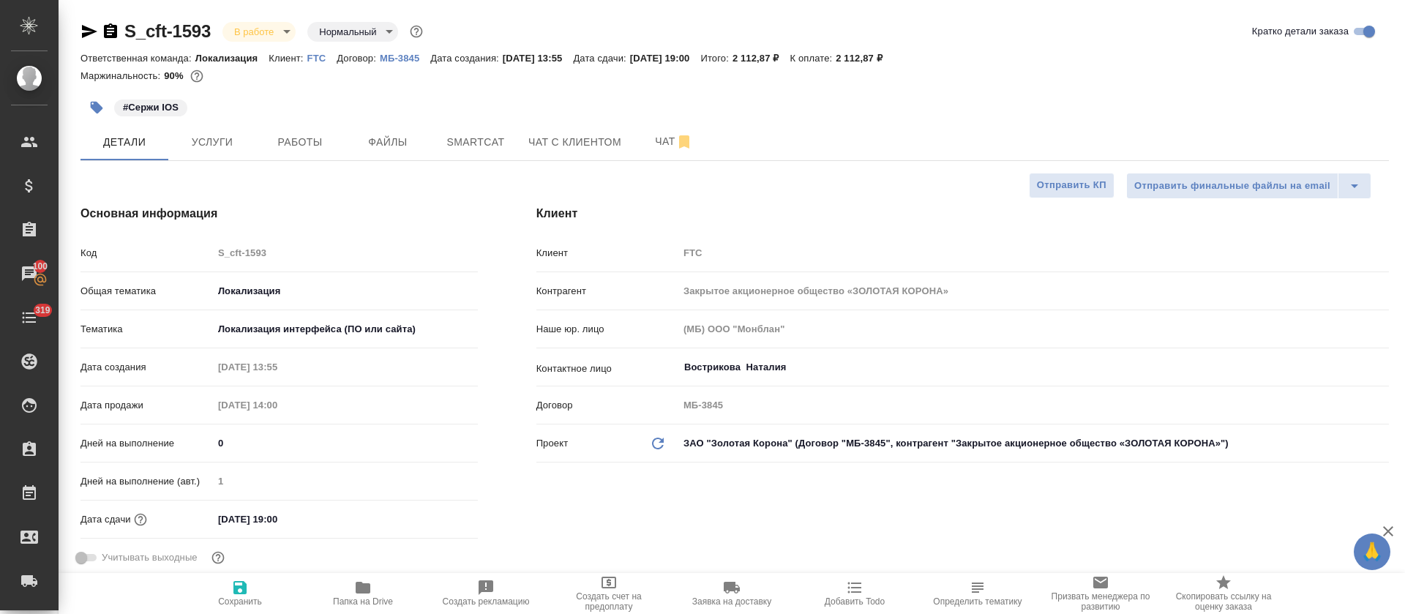
scroll to position [549, 0]
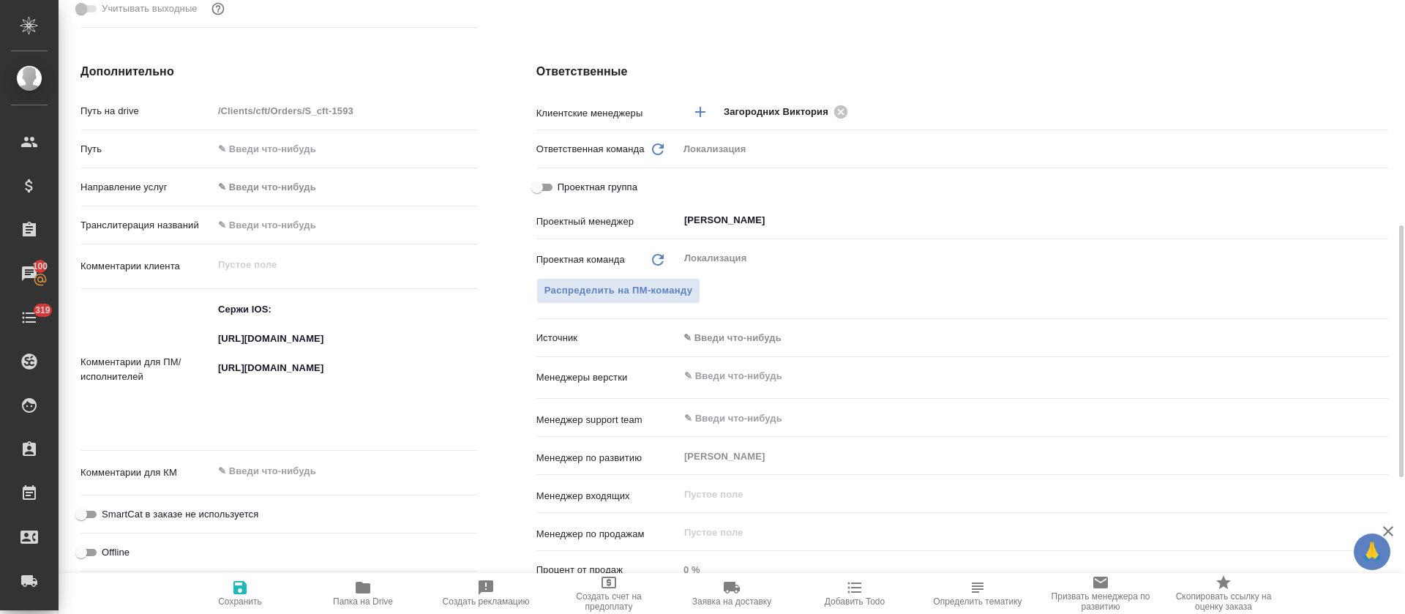
type textarea "x"
click at [260, 338] on textarea "Сержи IOS: https://smartcat.com/projects/cbb2b0c1-053b-4a02-9793-cb712a3e3c97/f…" at bounding box center [345, 369] width 263 height 142
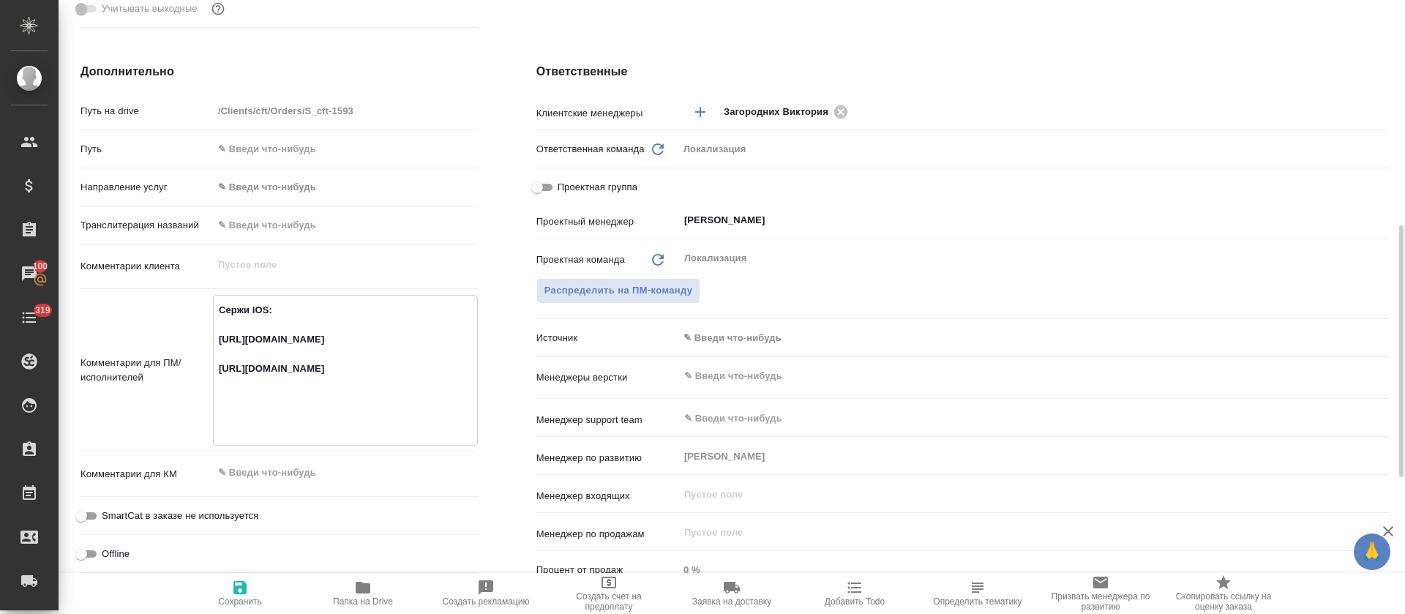
click at [260, 338] on textarea "Сержи IOS: https://smartcat.com/projects/cbb2b0c1-053b-4a02-9793-cb712a3e3c97/f…" at bounding box center [345, 369] width 263 height 142
type textarea "x"
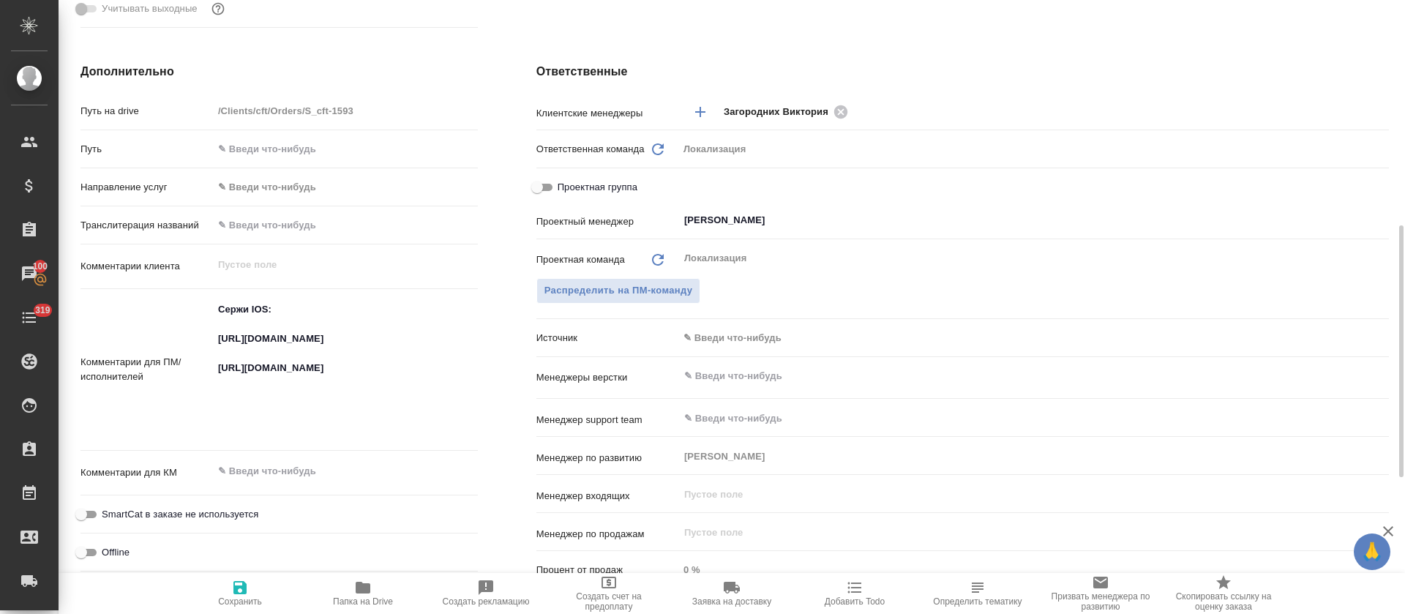
type textarea "x"
click at [367, 426] on textarea "Сержи IOS: https://smartcat.com/projects/cbb2b0c1-053b-4a02-9793-cb712a3e3c97/f…" at bounding box center [345, 369] width 263 height 142
click at [367, 410] on textarea "Сержи IOS: https://smartcat.com/projects/cbb2b0c1-053b-4a02-9793-cb712a3e3c97/f…" at bounding box center [345, 369] width 263 height 142
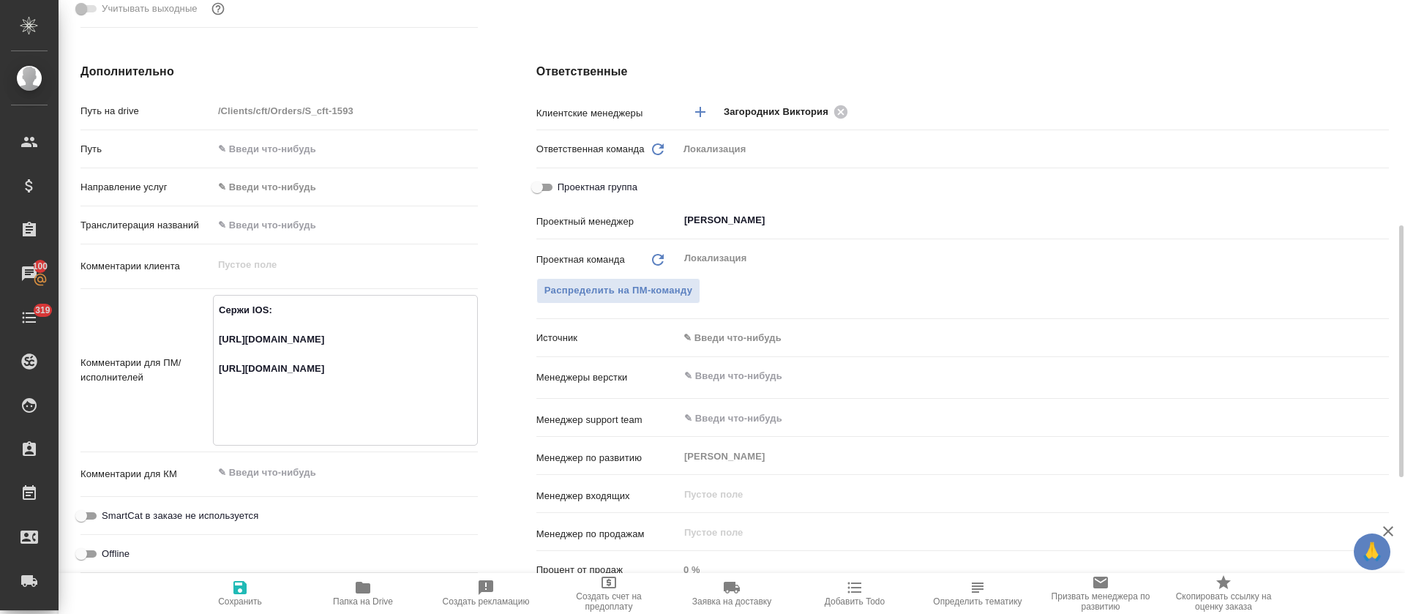
click at [367, 410] on textarea "Сержи IOS: https://smartcat.com/projects/cbb2b0c1-053b-4a02-9793-cb712a3e3c97/f…" at bounding box center [345, 369] width 263 height 142
click at [366, 409] on textarea "Сержи IOS: https://smartcat.com/projects/cbb2b0c1-053b-4a02-9793-cb712a3e3c97/f…" at bounding box center [345, 369] width 263 height 142
type textarea "x"
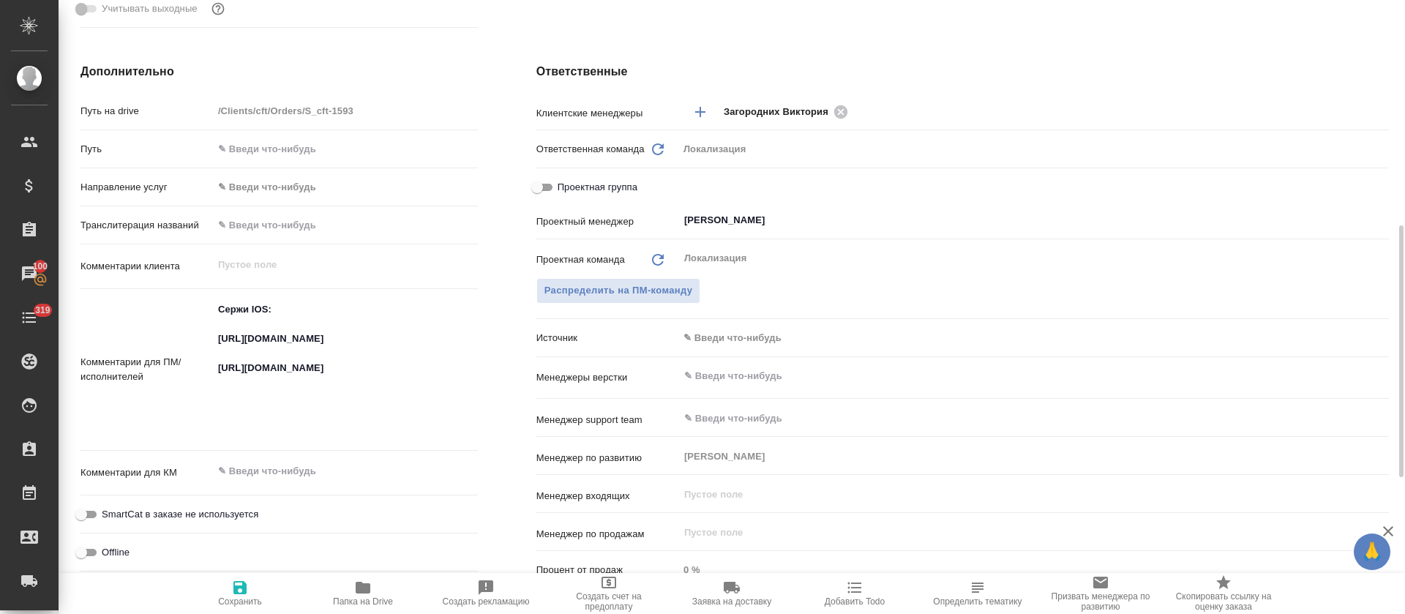
type textarea "x"
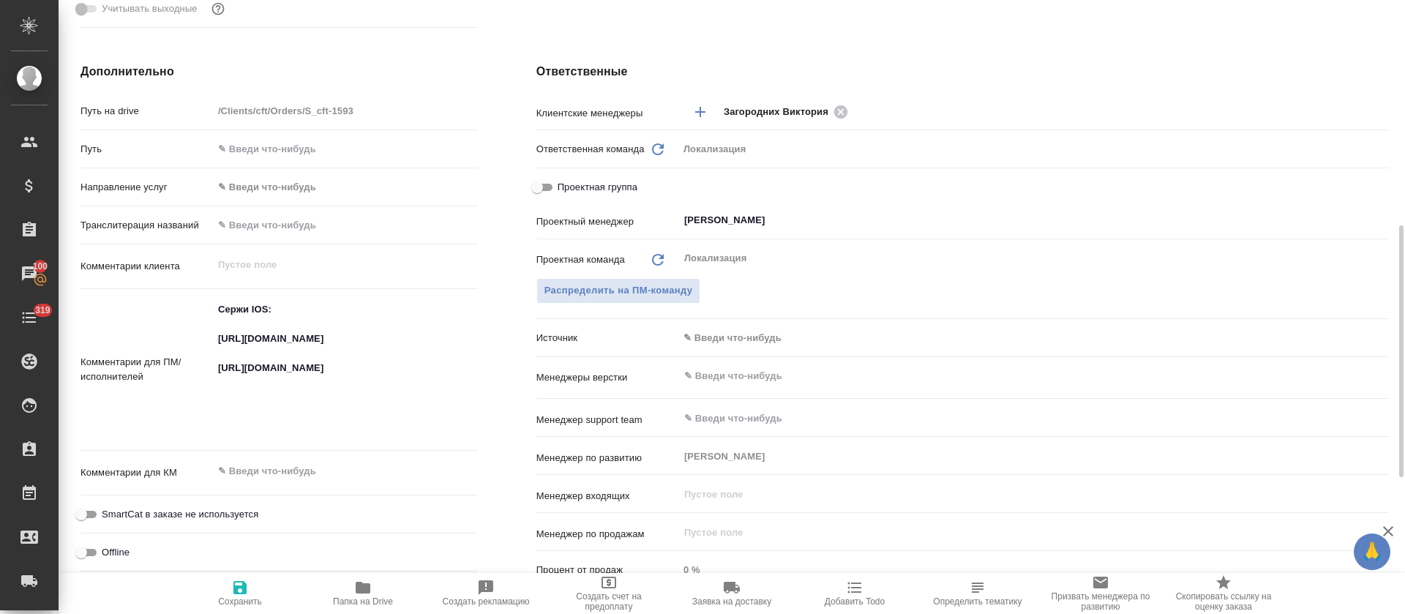
type textarea "x"
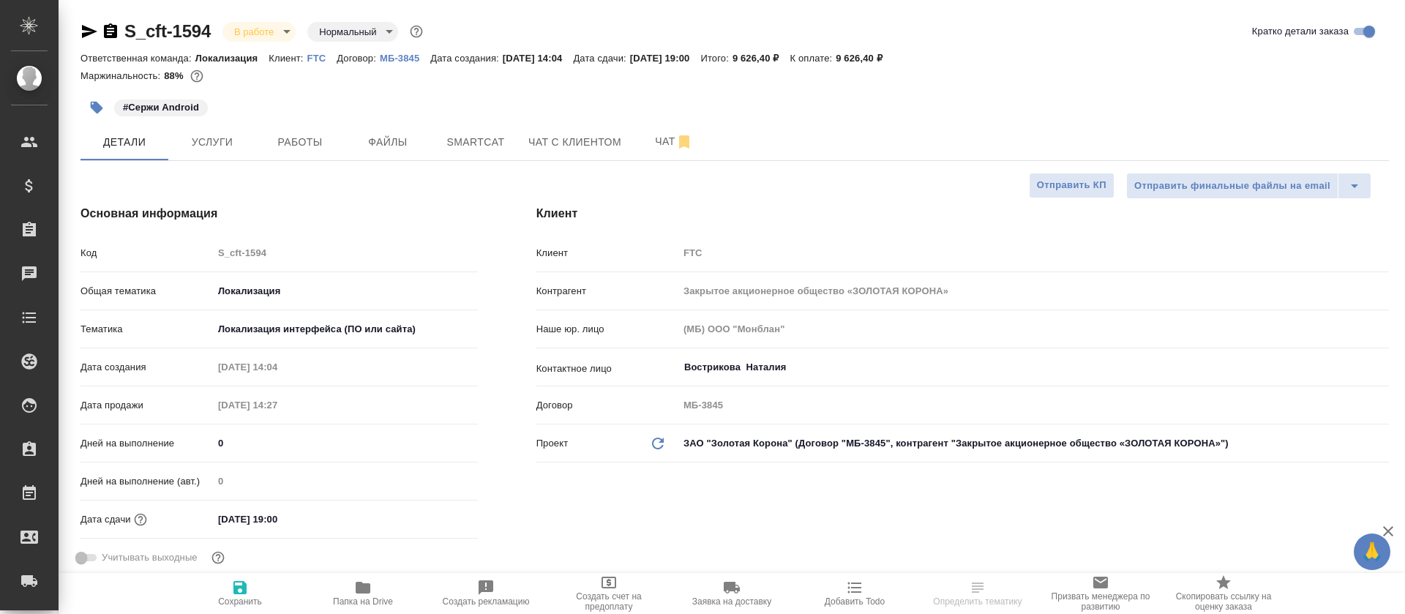
select select "RU"
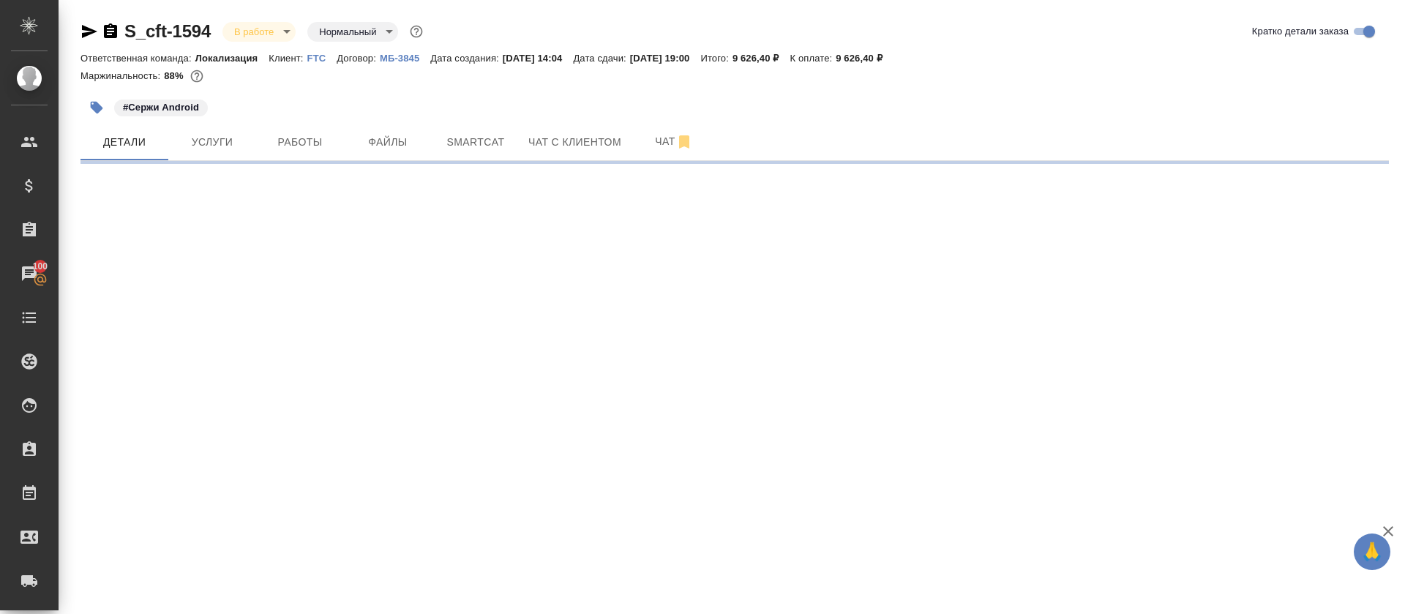
select select "RU"
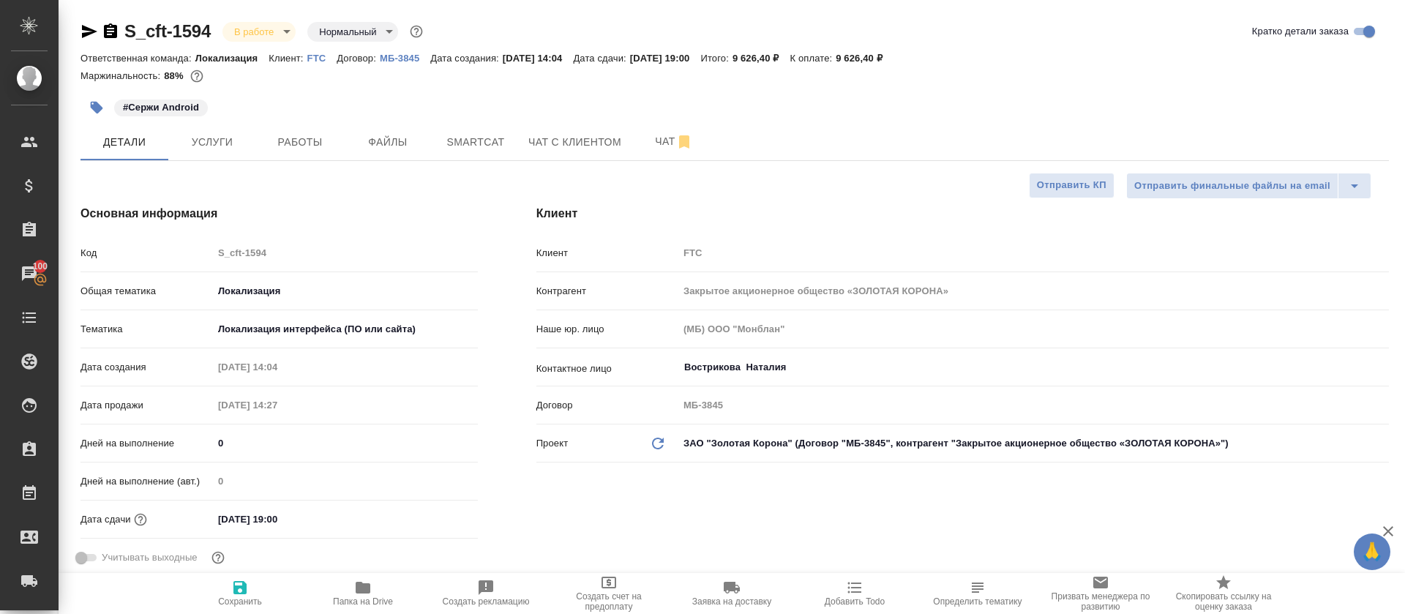
type textarea "x"
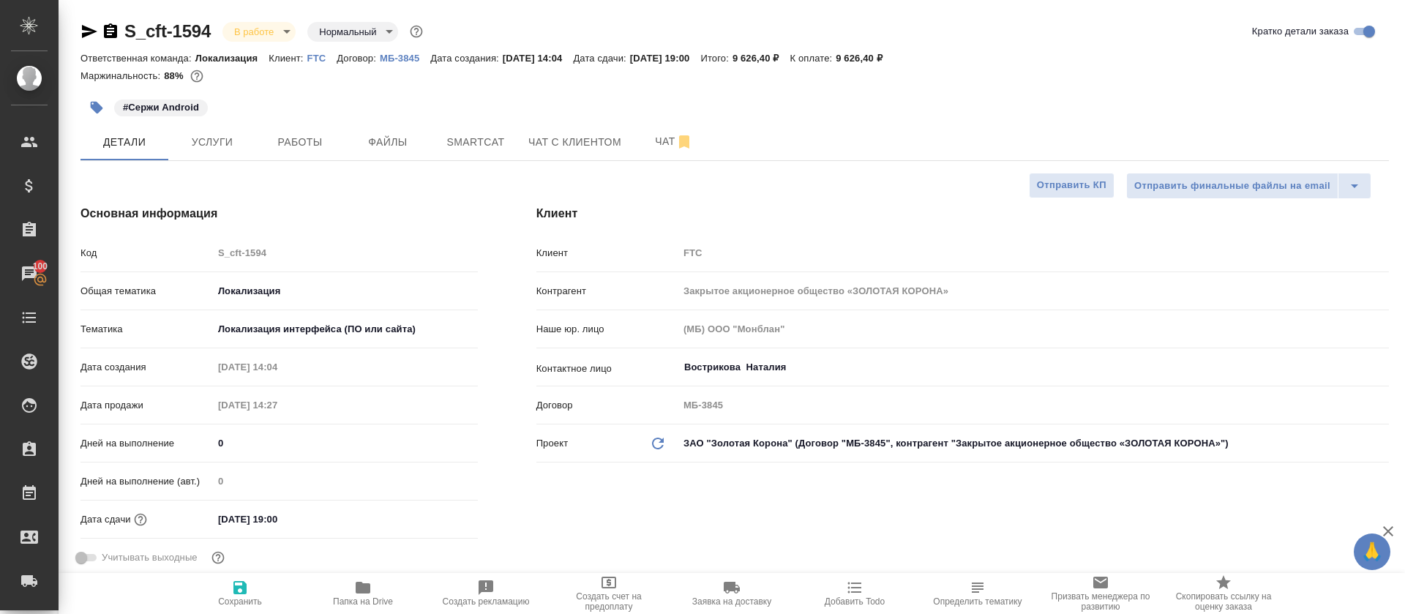
type textarea "x"
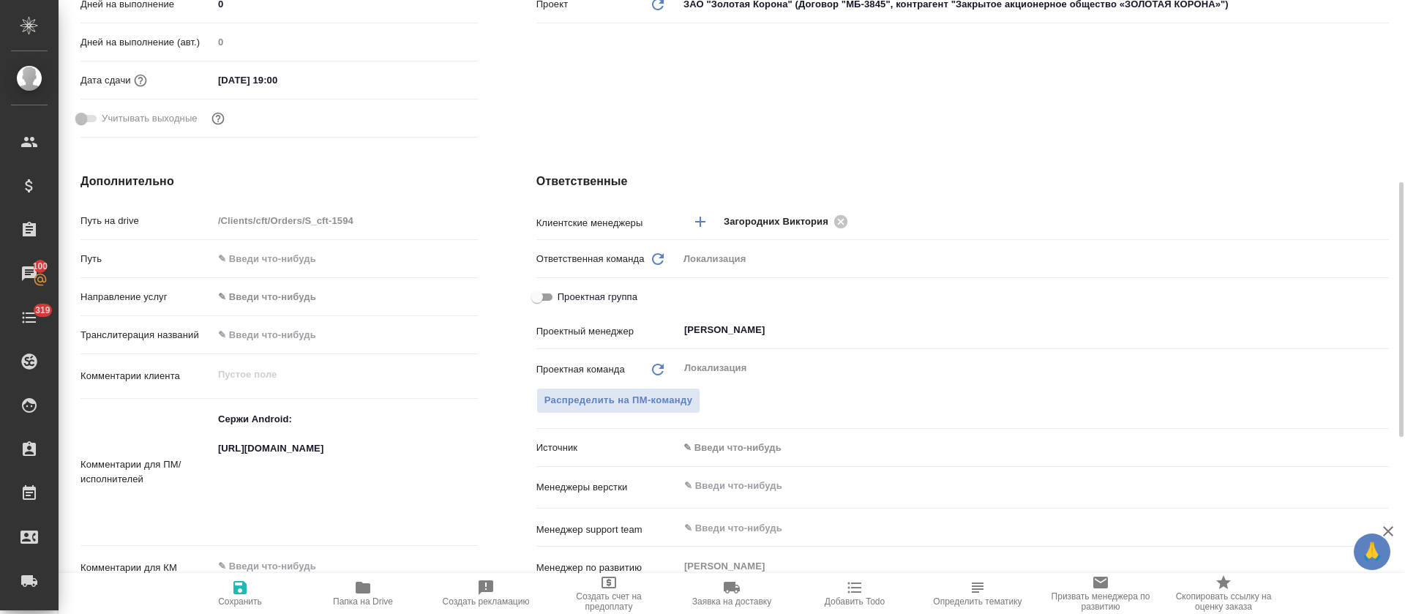
type textarea "x"
click at [321, 449] on textarea "Сержи Android: [URL][DOMAIN_NAME]" at bounding box center [345, 471] width 263 height 127
type textarea "x"
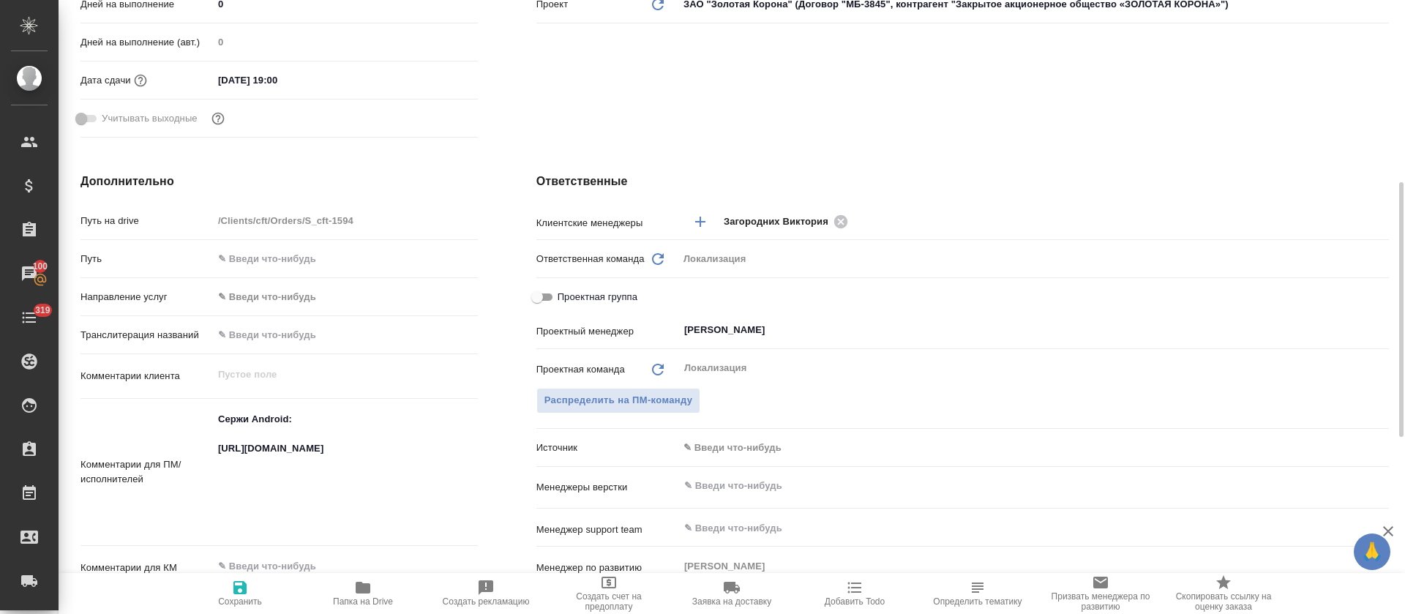
type textarea "x"
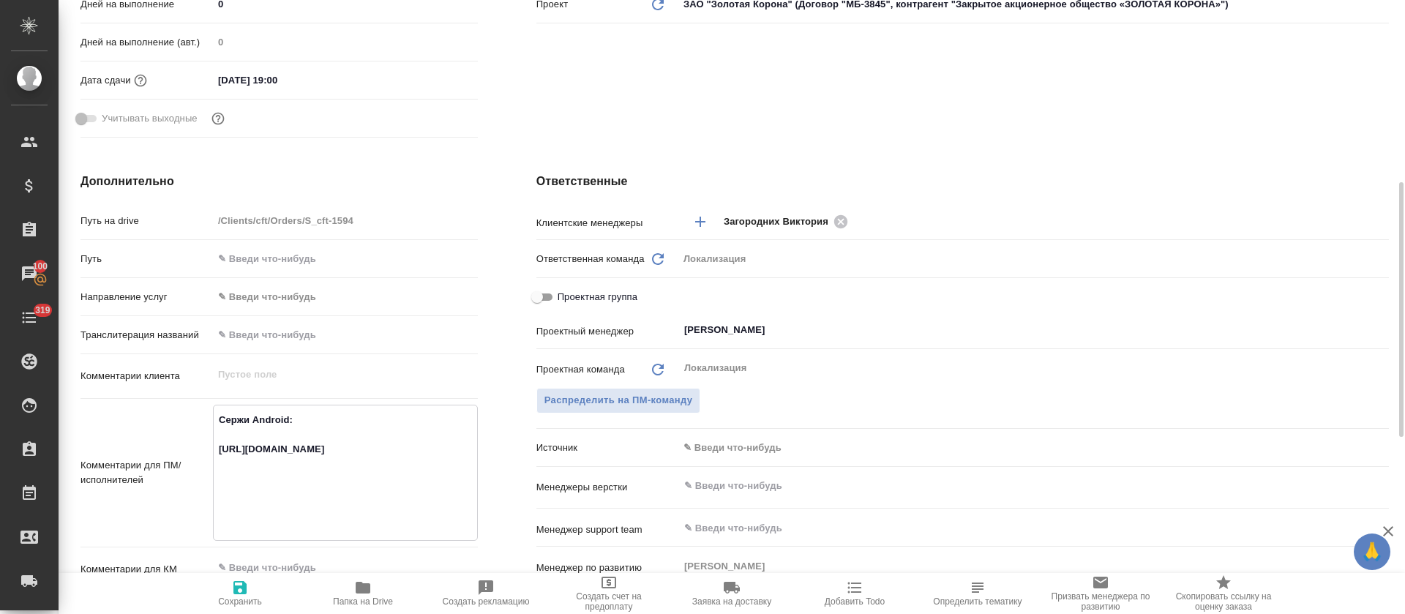
scroll to position [0, 0]
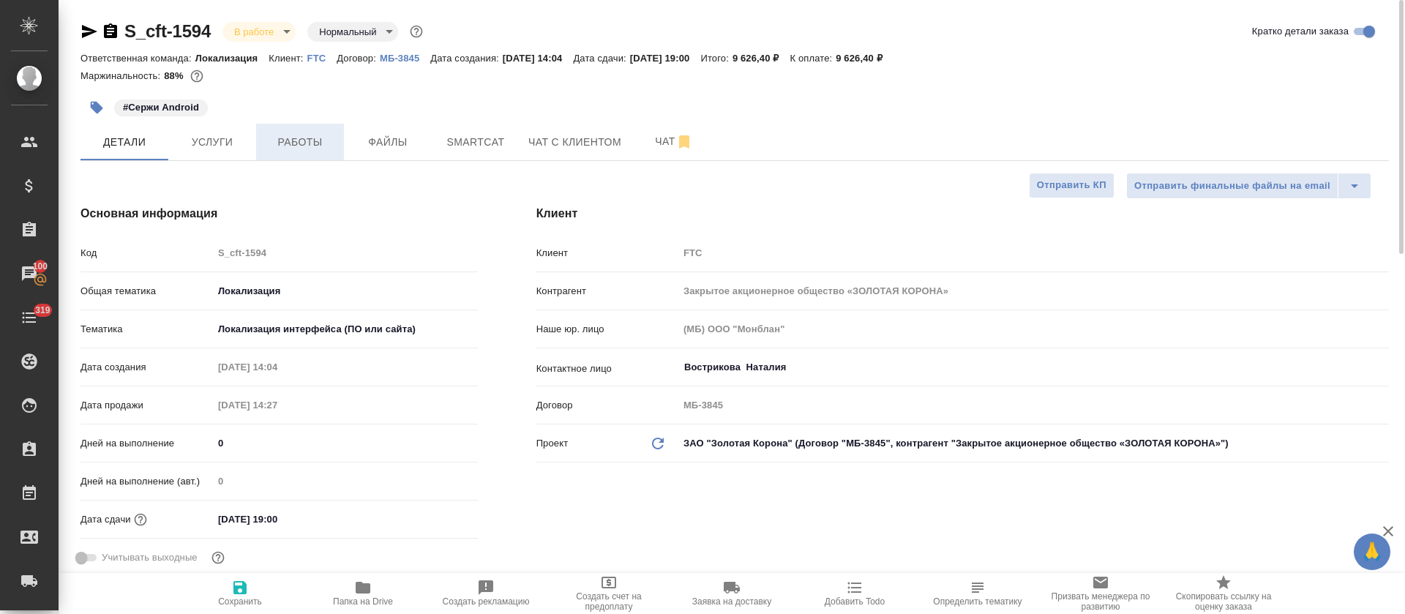
type textarea "x"
click at [310, 154] on button "Работы" at bounding box center [300, 142] width 88 height 37
